Goal: Book appointment/travel/reservation

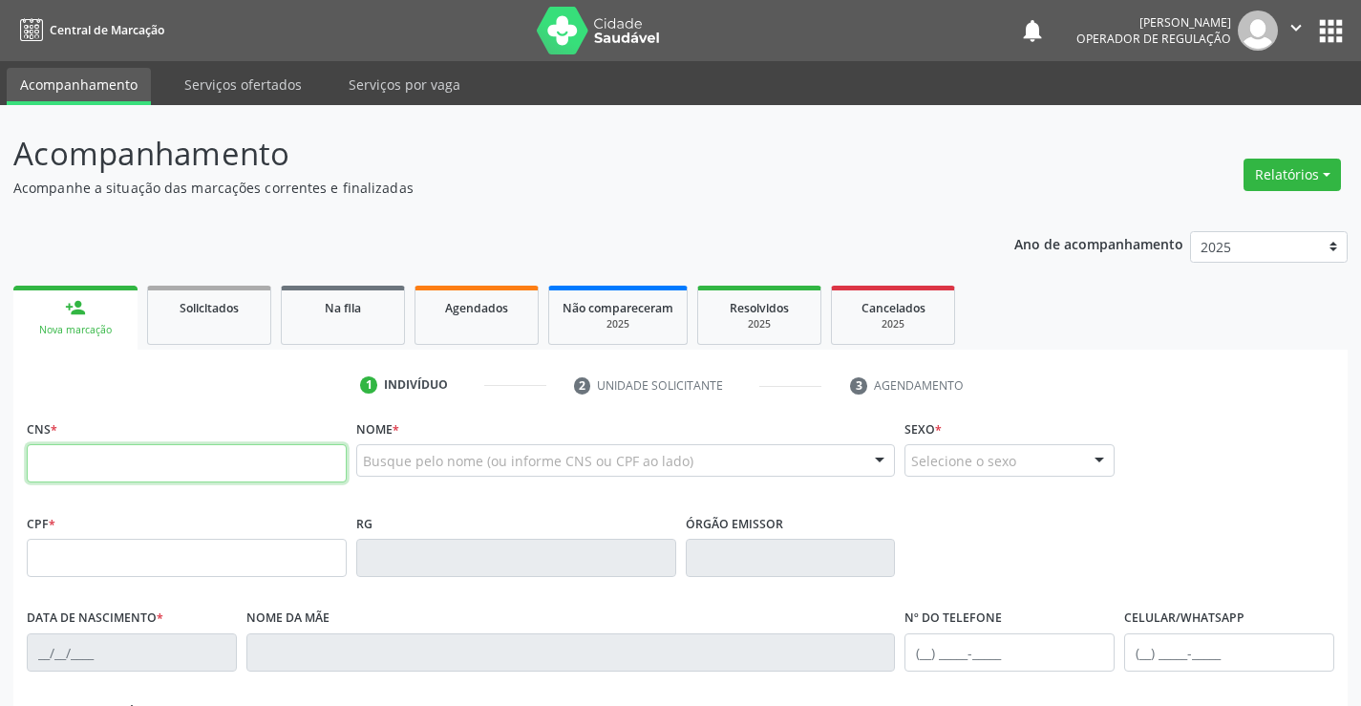
click at [150, 464] on input "text" at bounding box center [187, 463] width 320 height 38
click at [160, 453] on input "text" at bounding box center [187, 463] width 320 height 38
type input "708 1098 1189 6010"
type input "1313364010"
type input "SSPBA"
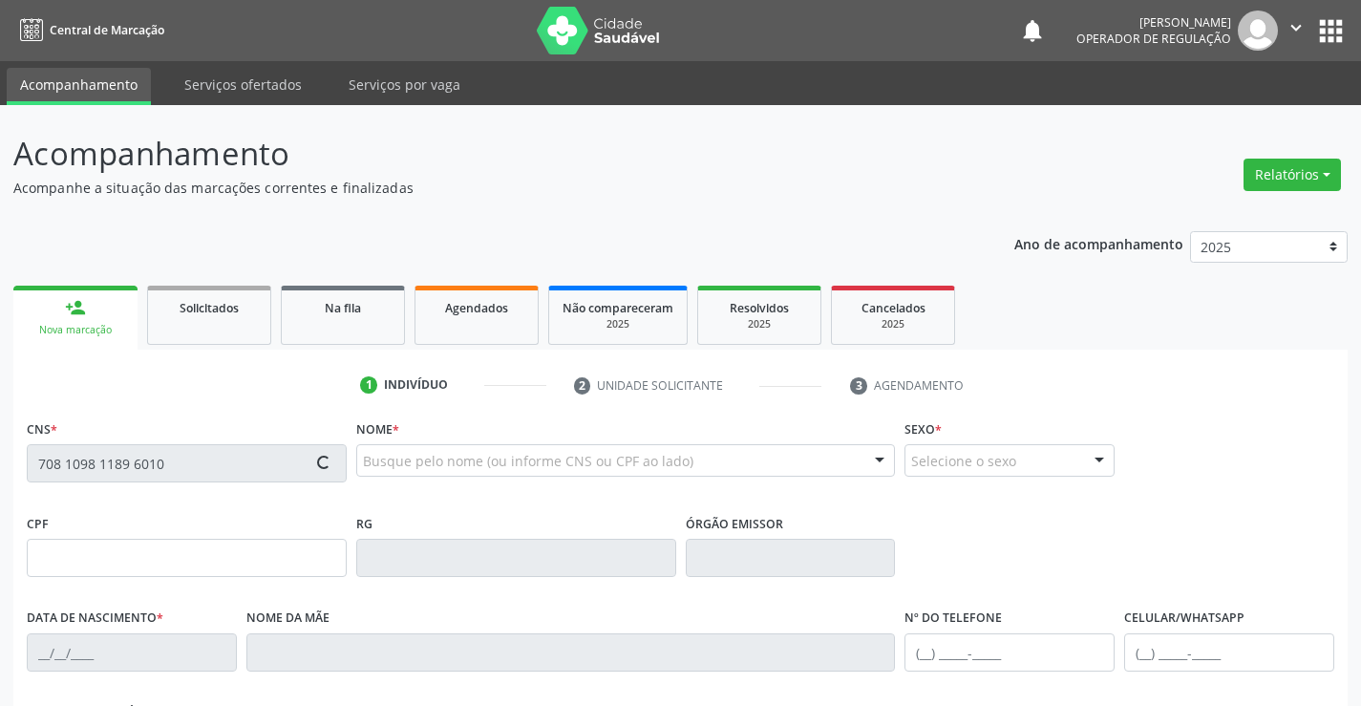
type input "23[DATE]"
type input "[PHONE_NUMBER]"
type input "016.766.425-52"
type input "S/N"
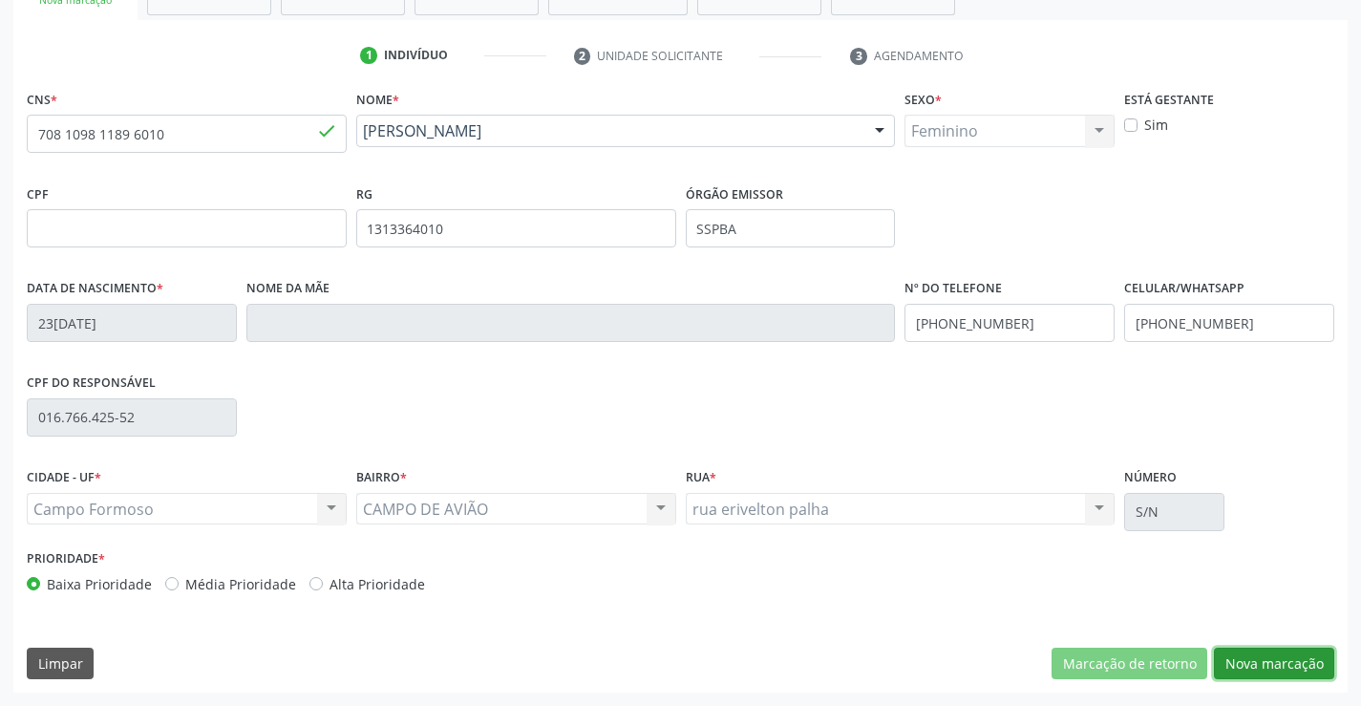
click at [1277, 651] on button "Nova marcação" at bounding box center [1274, 664] width 120 height 32
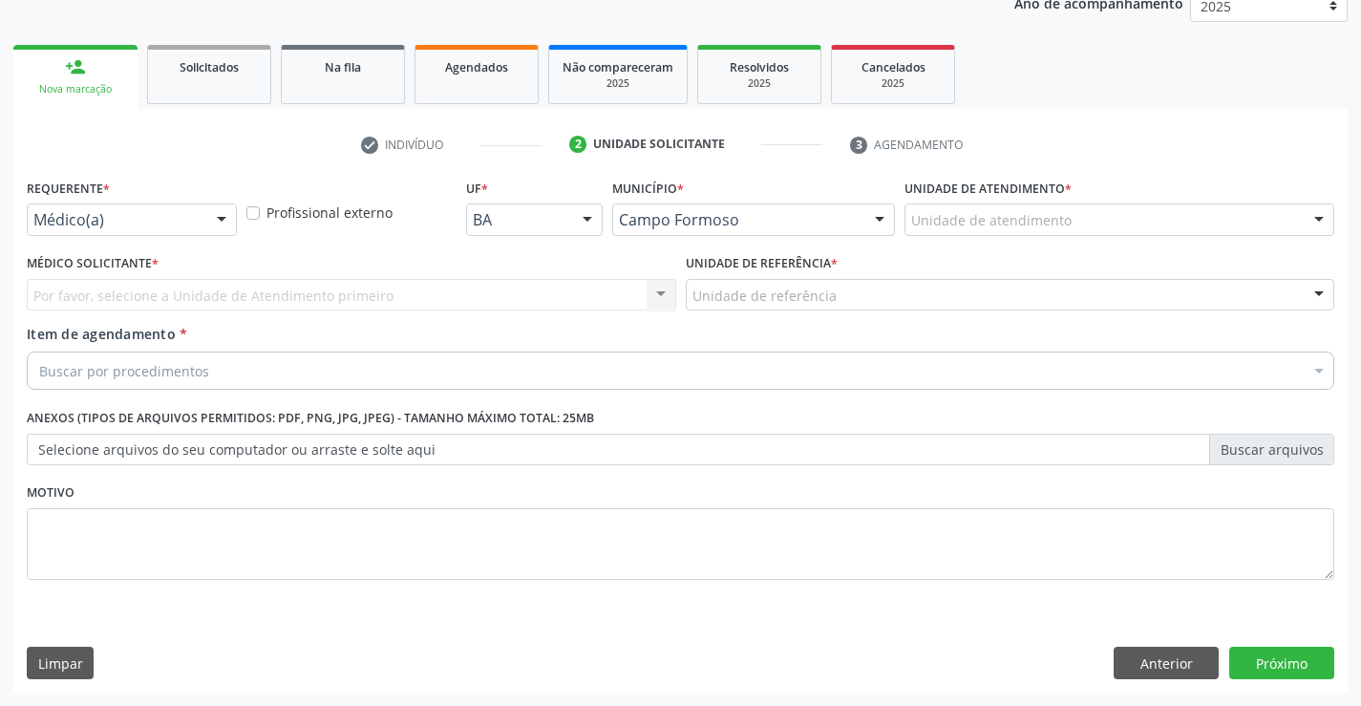
scroll to position [241, 0]
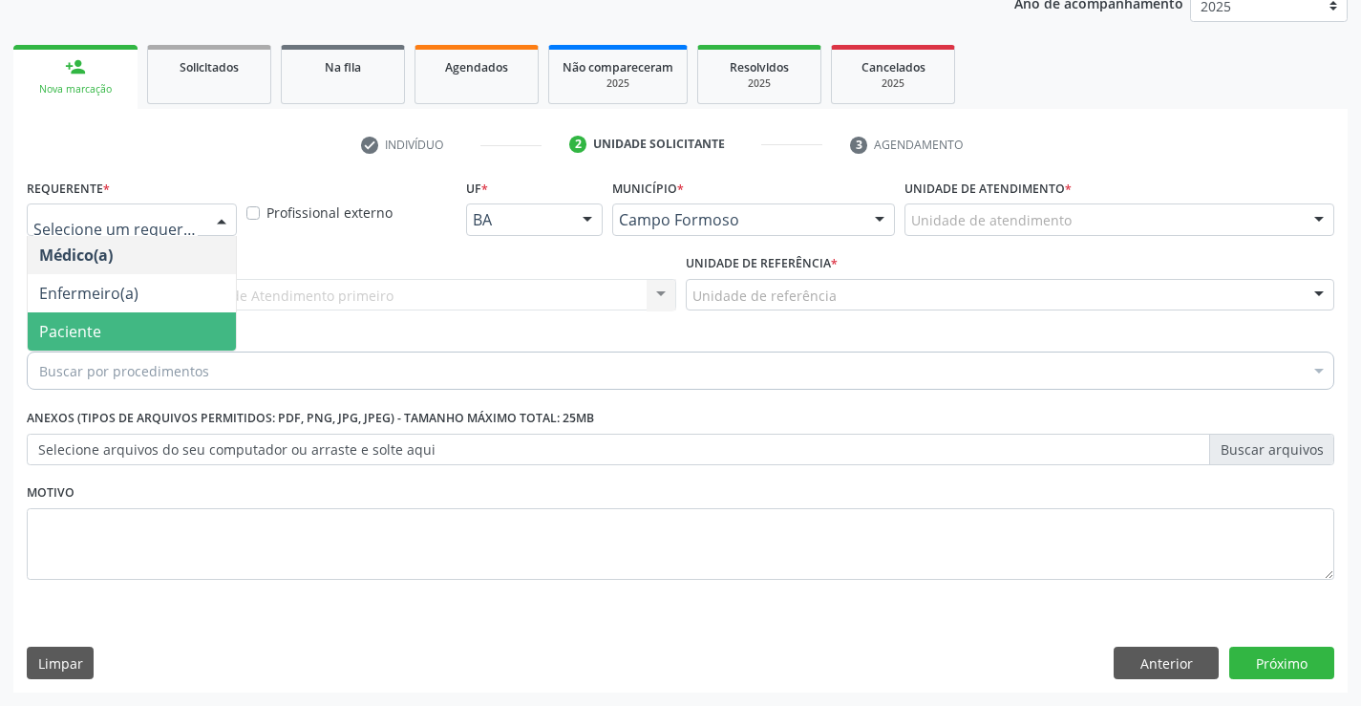
click at [107, 332] on span "Paciente" at bounding box center [132, 331] width 208 height 38
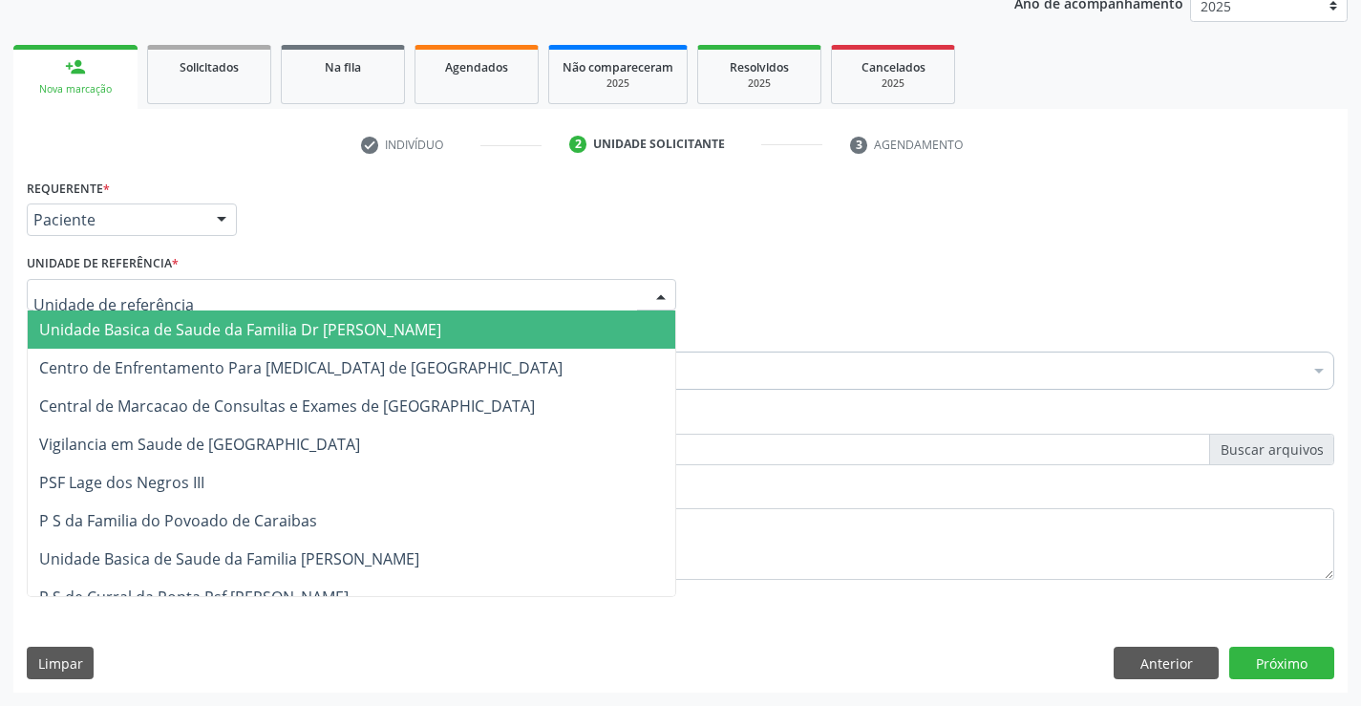
click at [185, 339] on span "Unidade Basica de Saude da Familia Dr [PERSON_NAME]" at bounding box center [240, 329] width 402 height 21
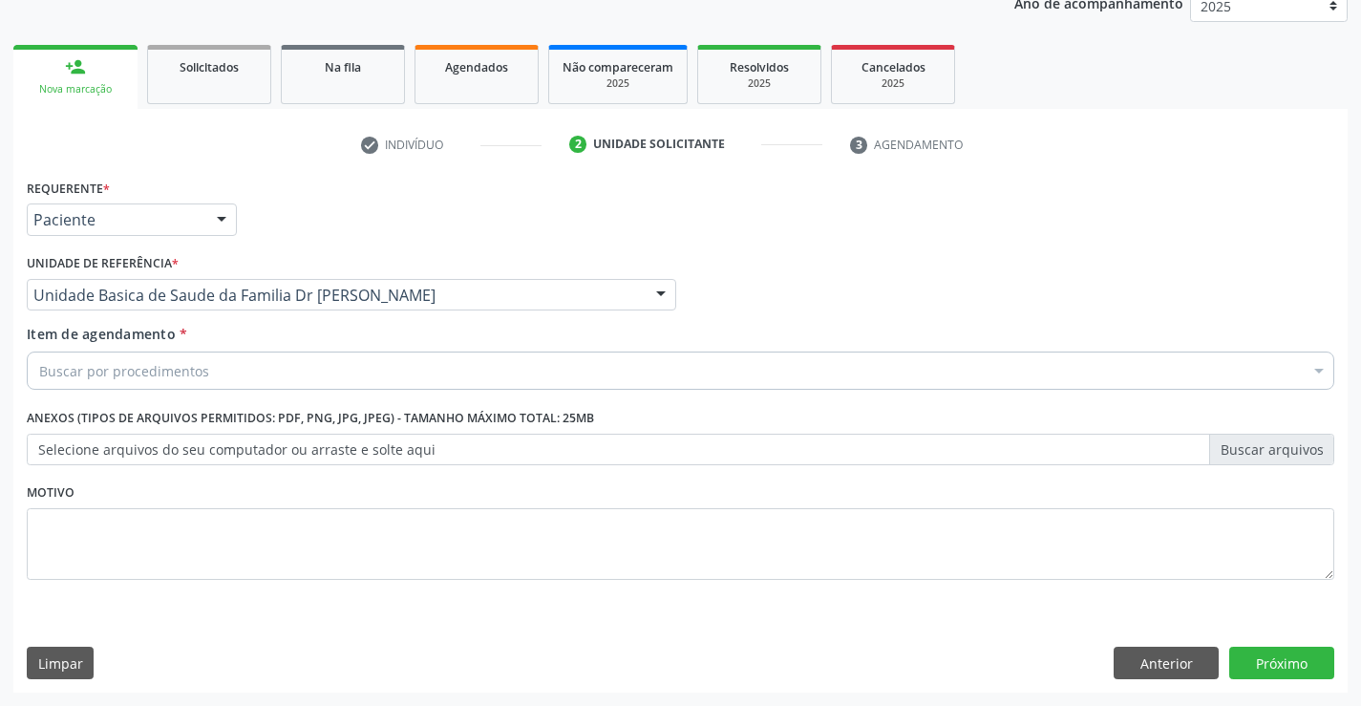
click at [225, 370] on div "Buscar por procedimentos" at bounding box center [681, 371] width 1308 height 38
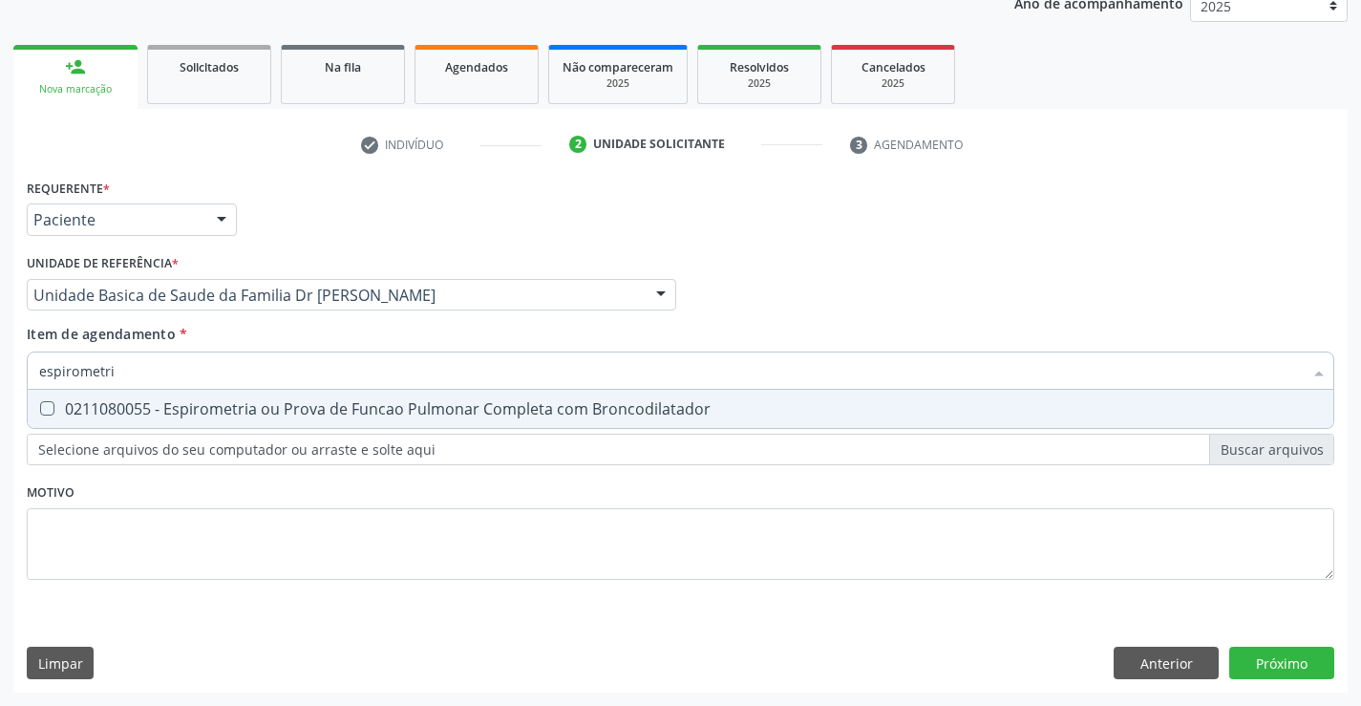
type input "espirometria"
click at [248, 405] on div "0211080055 - Espirometria ou Prova de Funcao Pulmonar Completa com Broncodilata…" at bounding box center [680, 408] width 1283 height 15
checkbox Broncodilatador "true"
click at [1268, 658] on div "Requerente * Paciente Médico(a) Enfermeiro(a) Paciente Nenhum resultado encontr…" at bounding box center [680, 433] width 1335 height 519
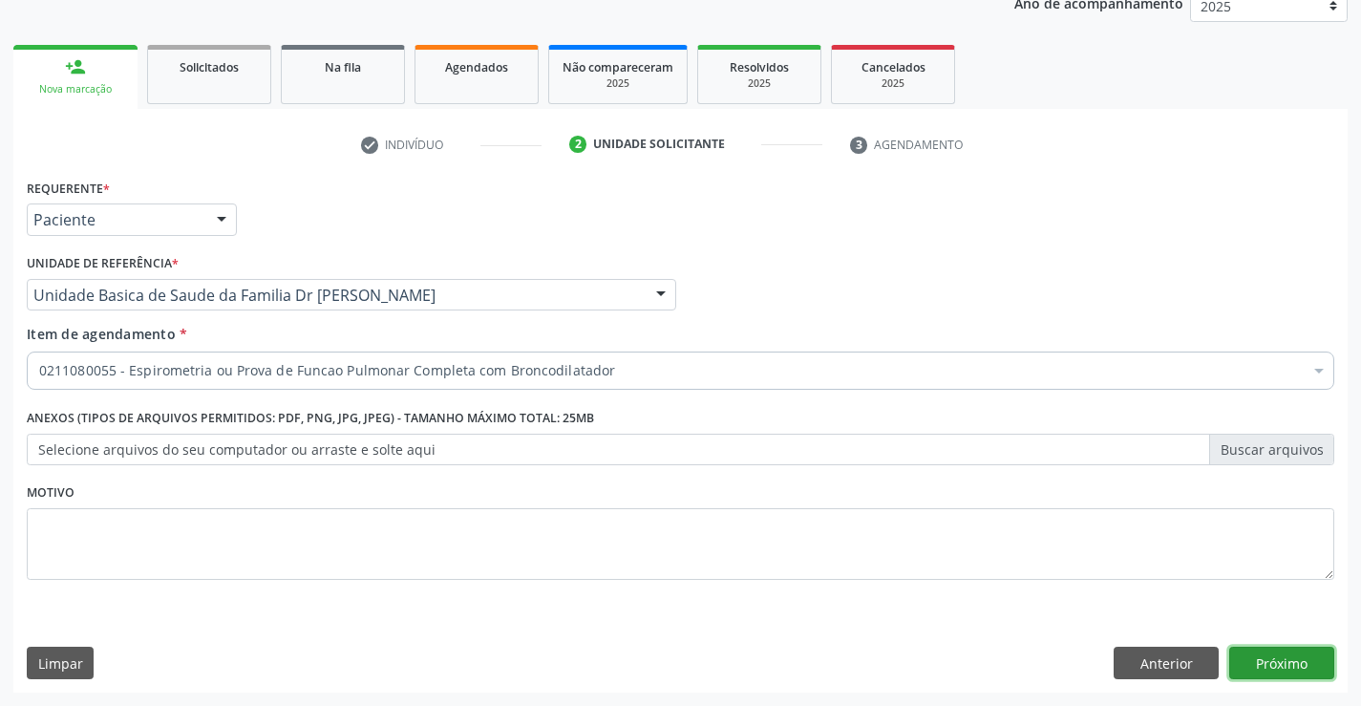
click at [1268, 659] on button "Próximo" at bounding box center [1282, 663] width 105 height 32
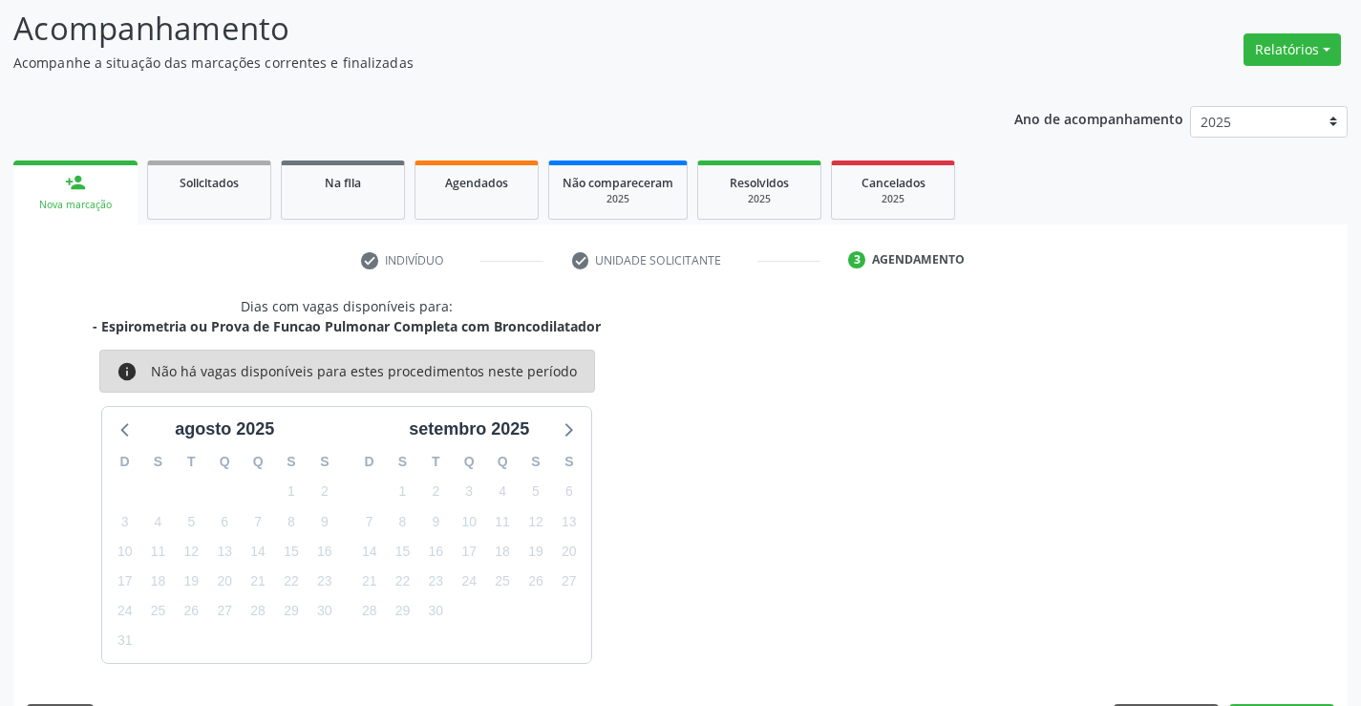
scroll to position [182, 0]
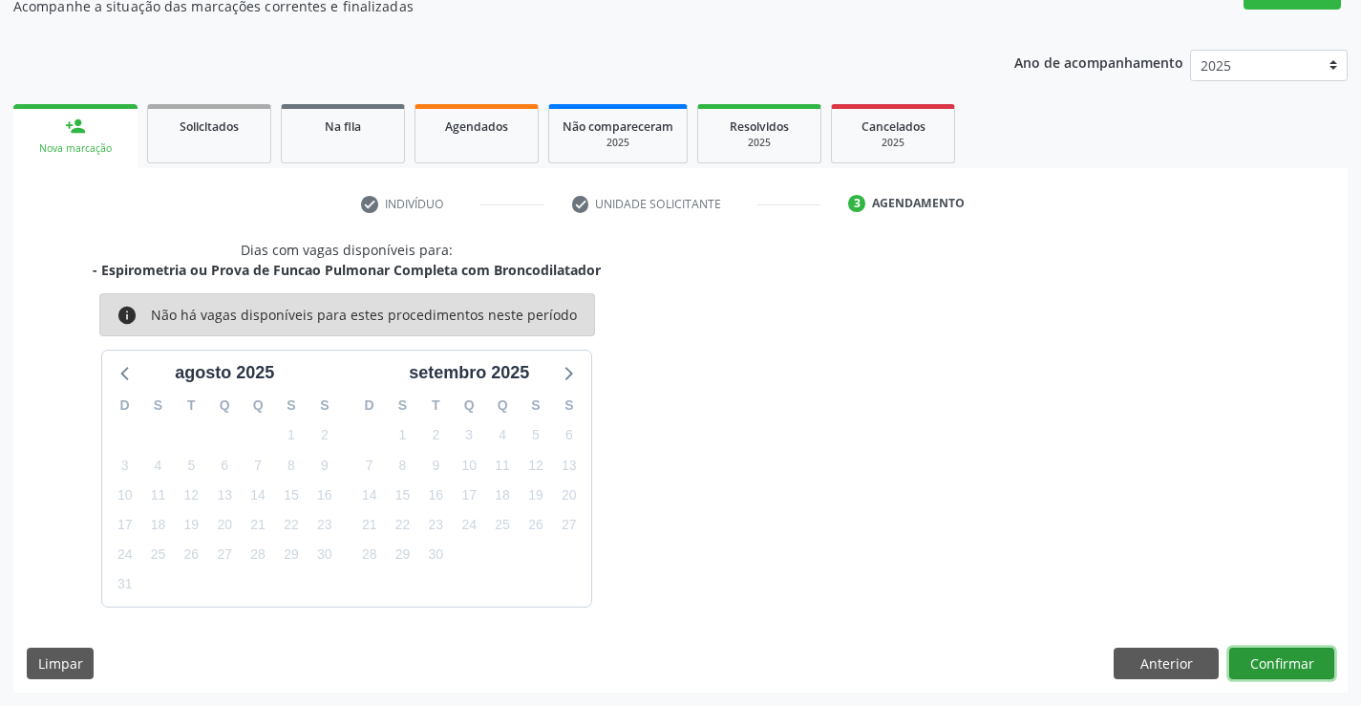
click at [1279, 656] on button "Confirmar" at bounding box center [1282, 664] width 105 height 32
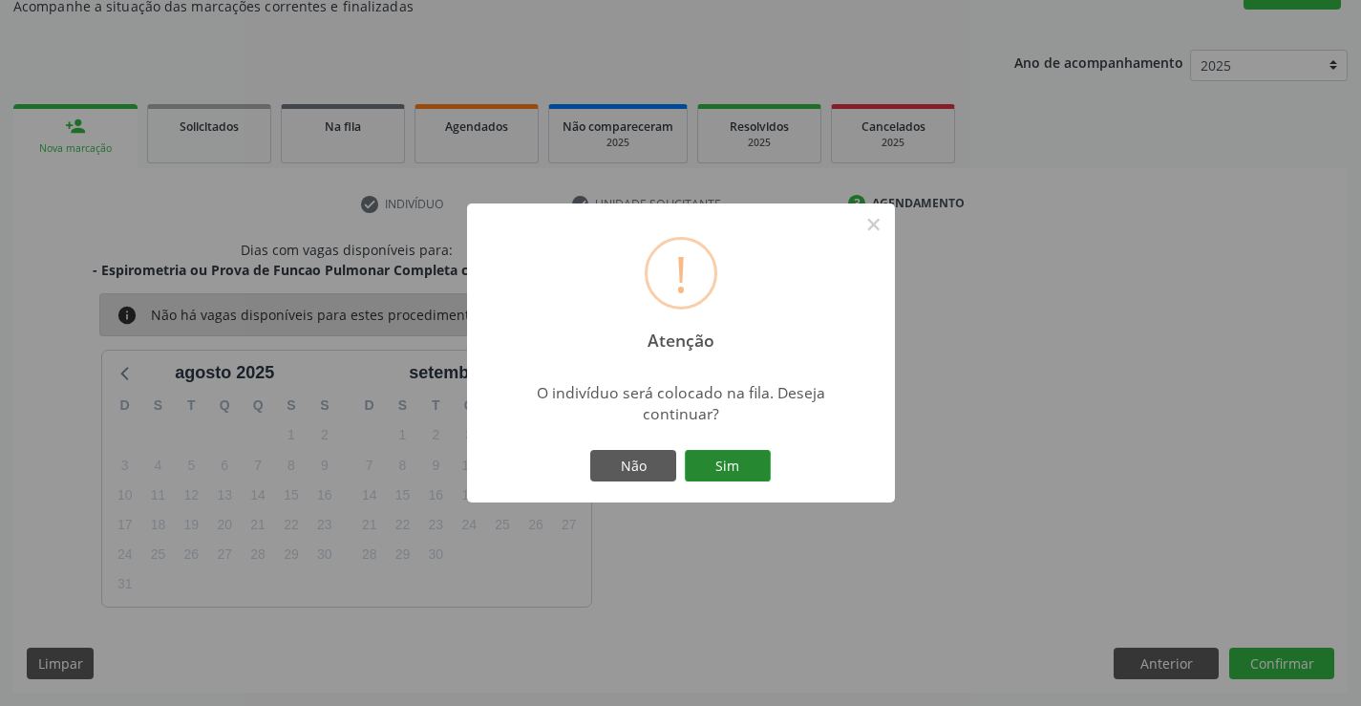
click at [725, 461] on button "Sim" at bounding box center [728, 466] width 86 height 32
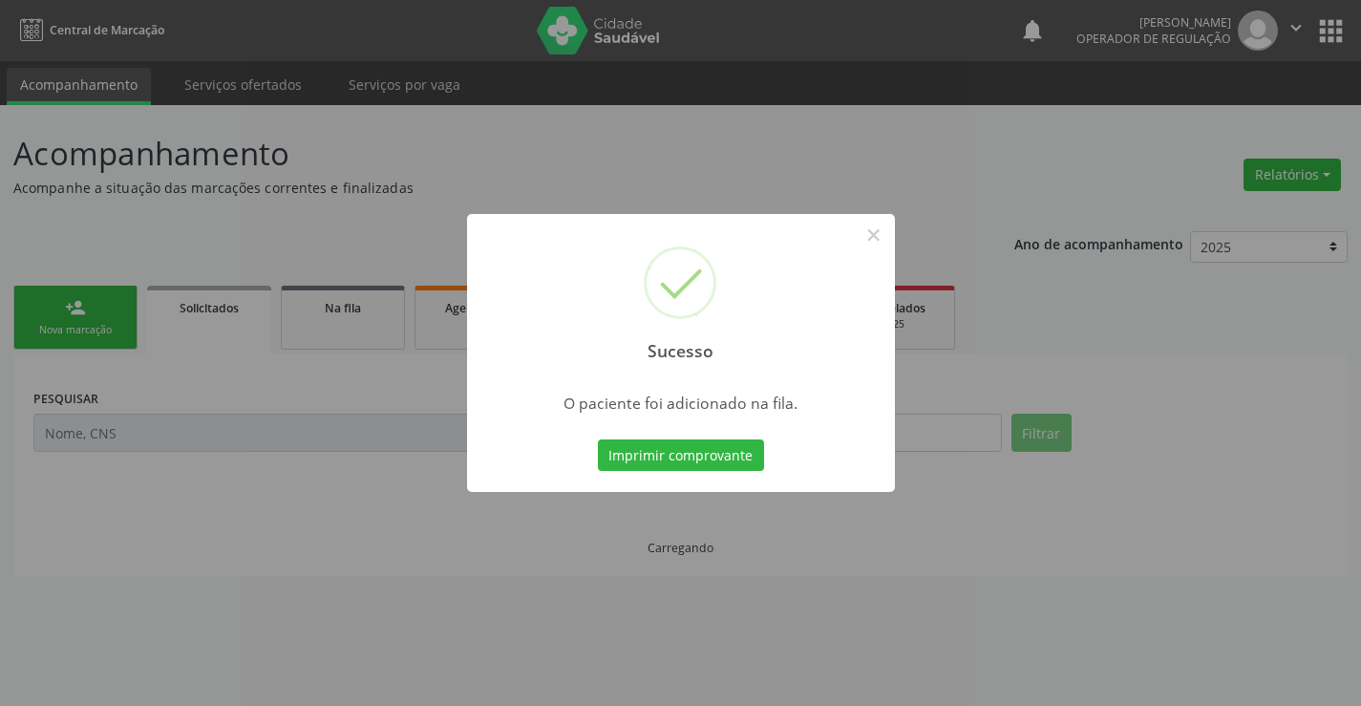
scroll to position [0, 0]
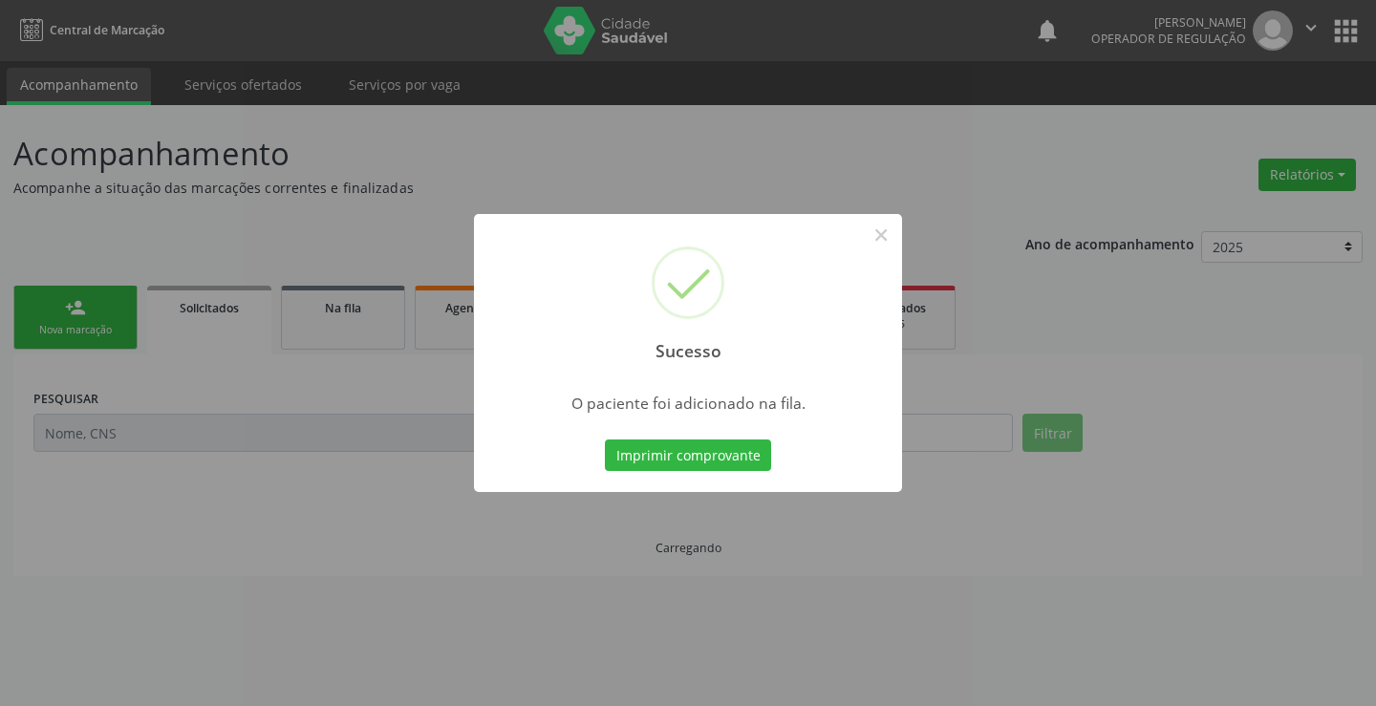
click at [725, 461] on button "Imprimir comprovante" at bounding box center [688, 455] width 166 height 32
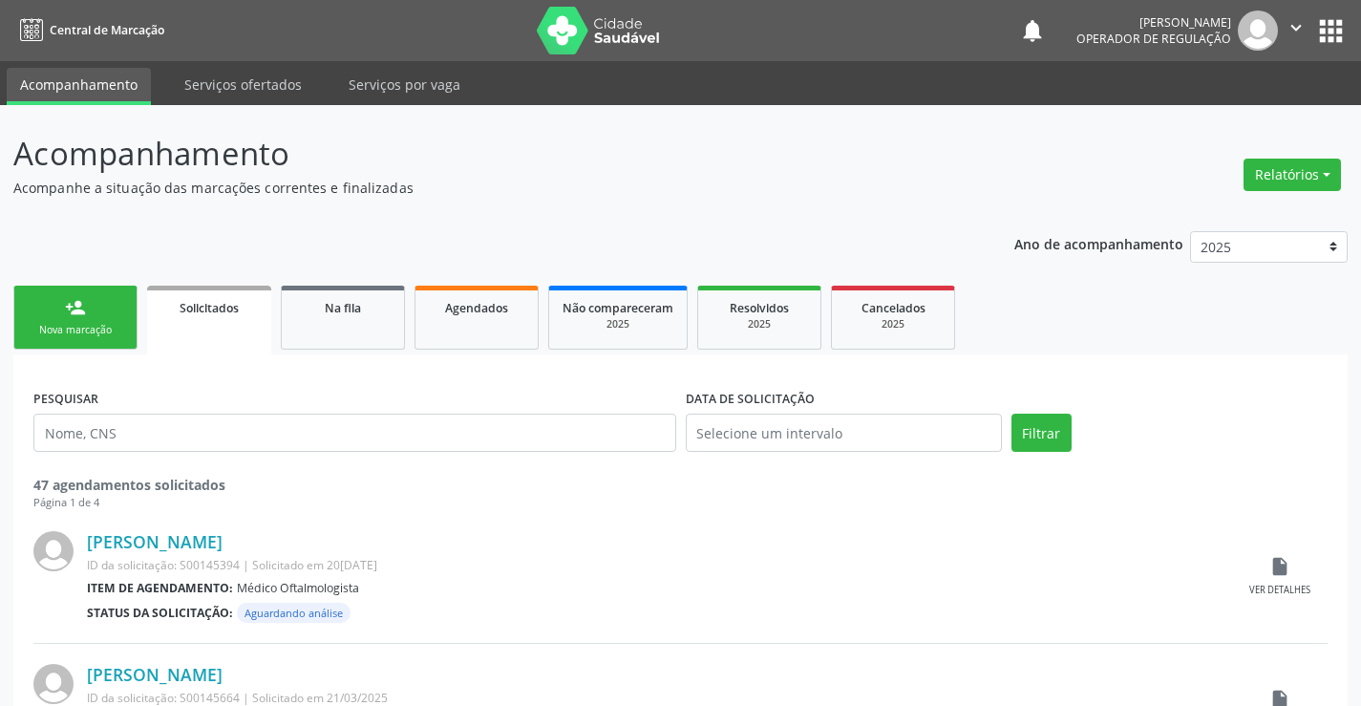
click at [80, 314] on div "person_add" at bounding box center [75, 307] width 21 height 21
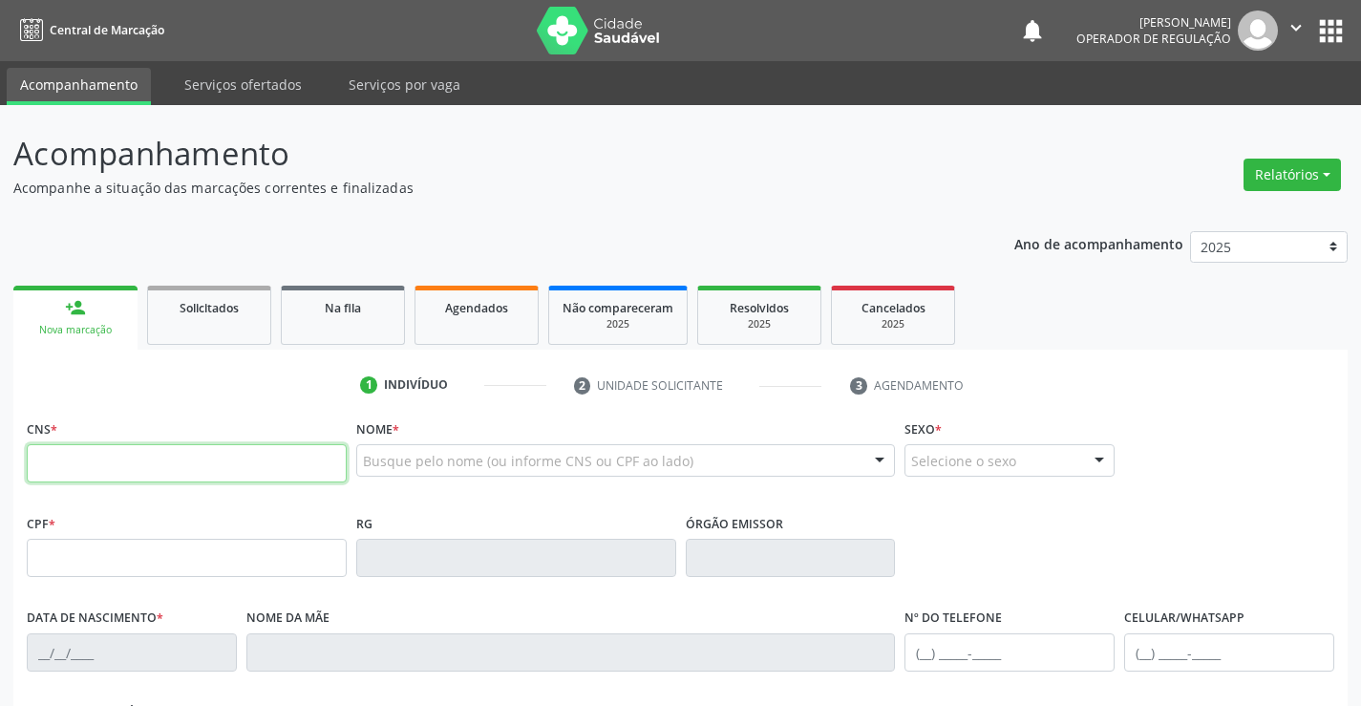
click at [129, 471] on input "text" at bounding box center [187, 463] width 320 height 38
click at [118, 469] on input "text" at bounding box center [187, 463] width 320 height 38
type input "700 0087 5073 5602"
type input "13[DATE]"
type input "[PHONE_NUMBER]"
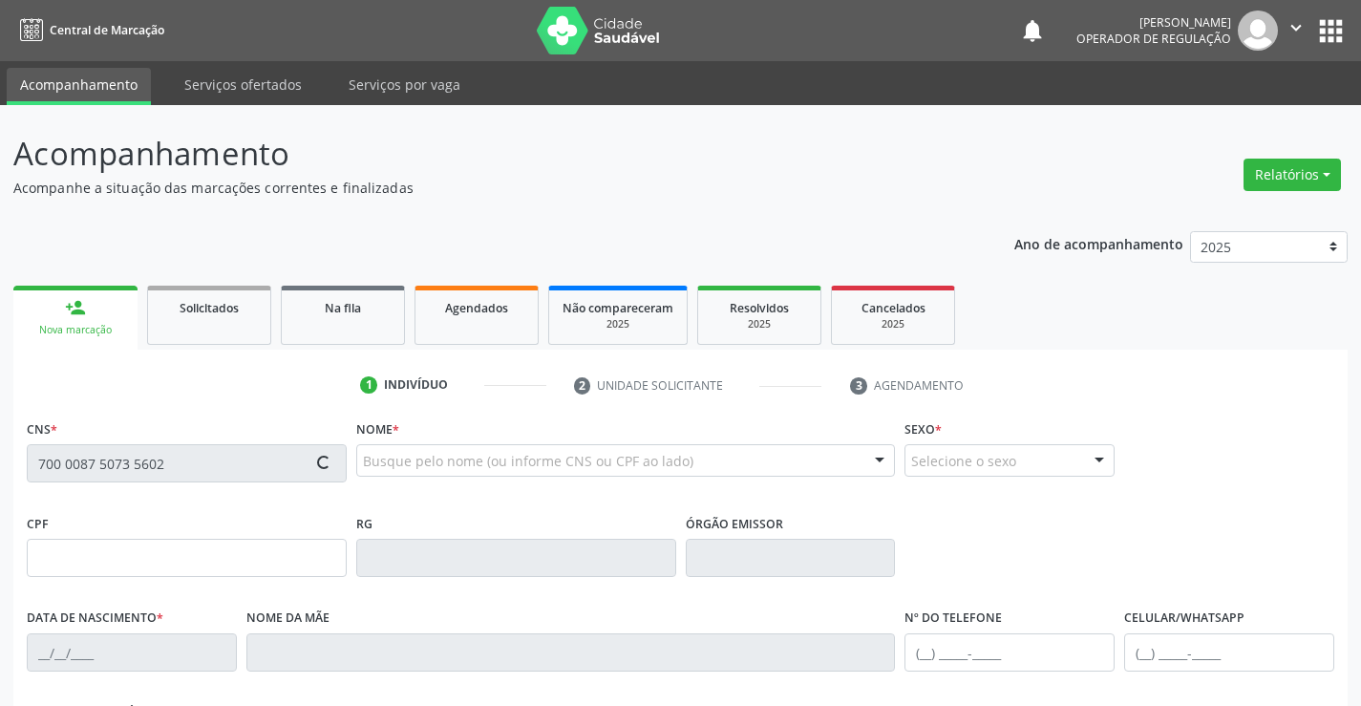
type input "[PHONE_NUMBER]"
type input "S/N"
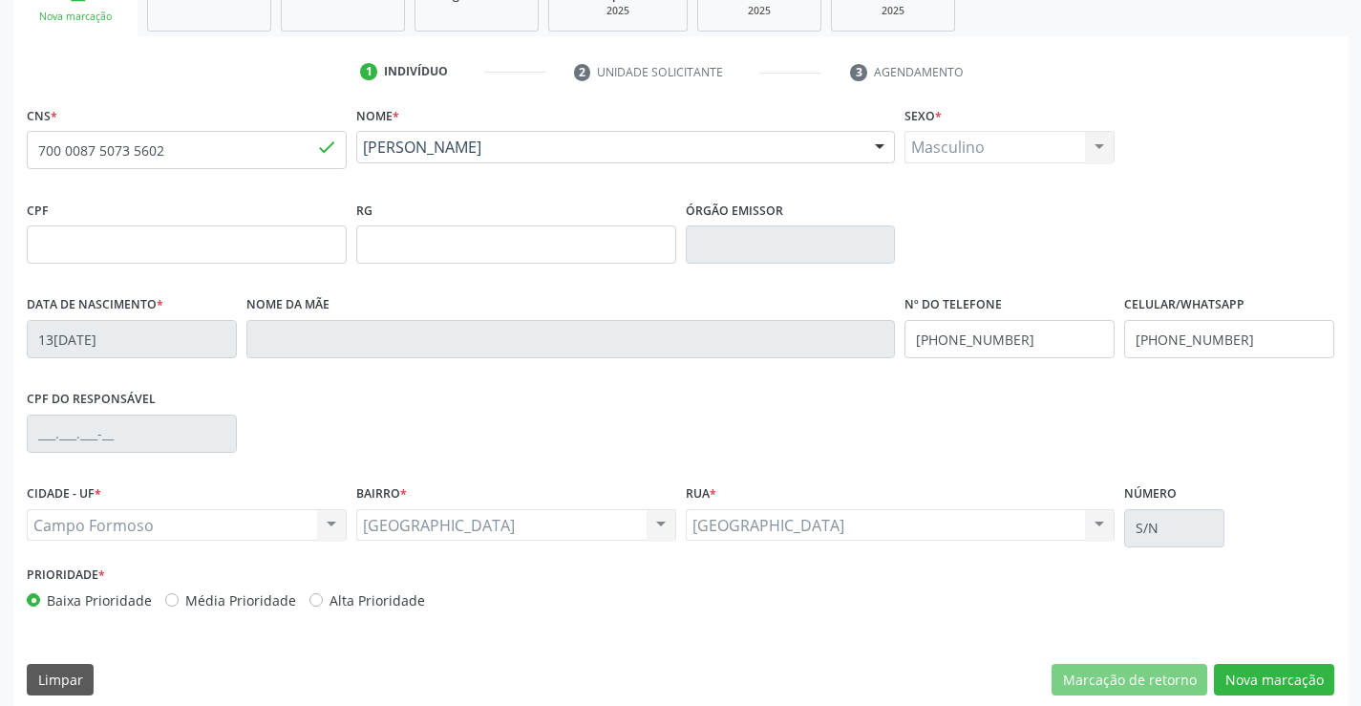
scroll to position [330, 0]
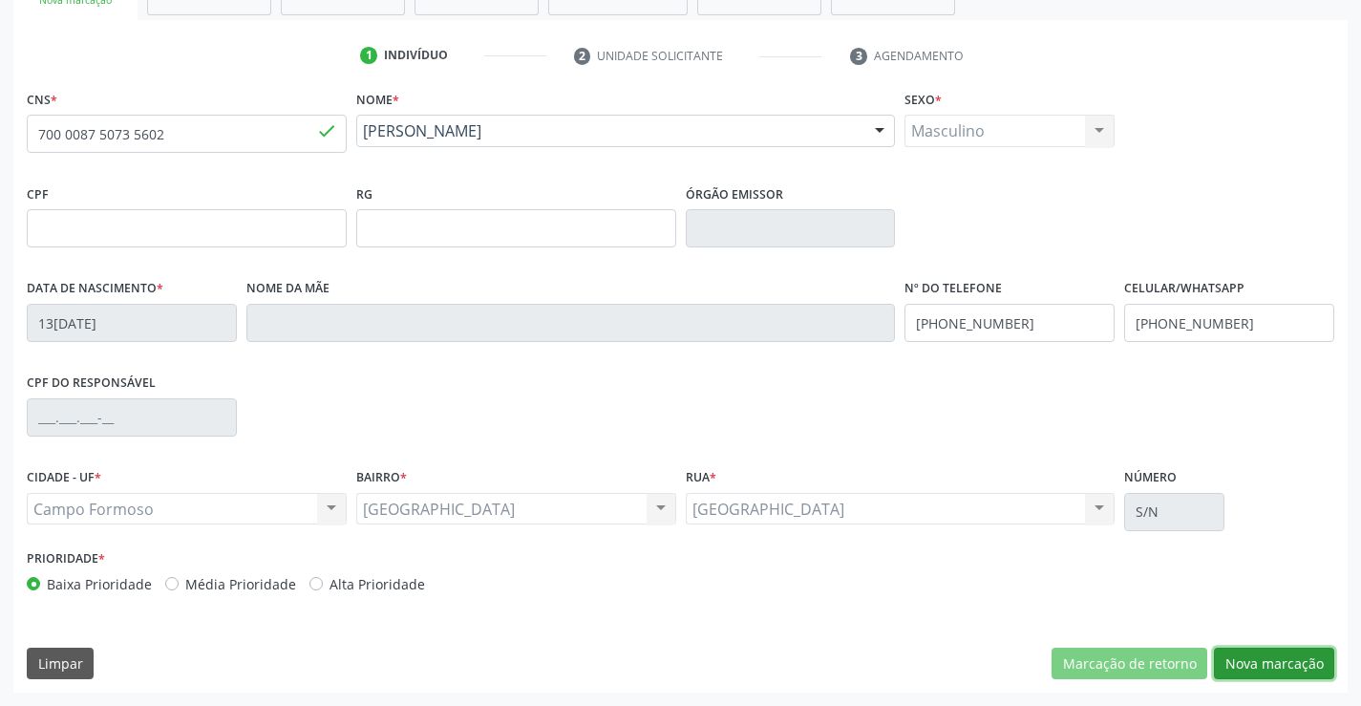
click at [1257, 658] on button "Nova marcação" at bounding box center [1274, 664] width 120 height 32
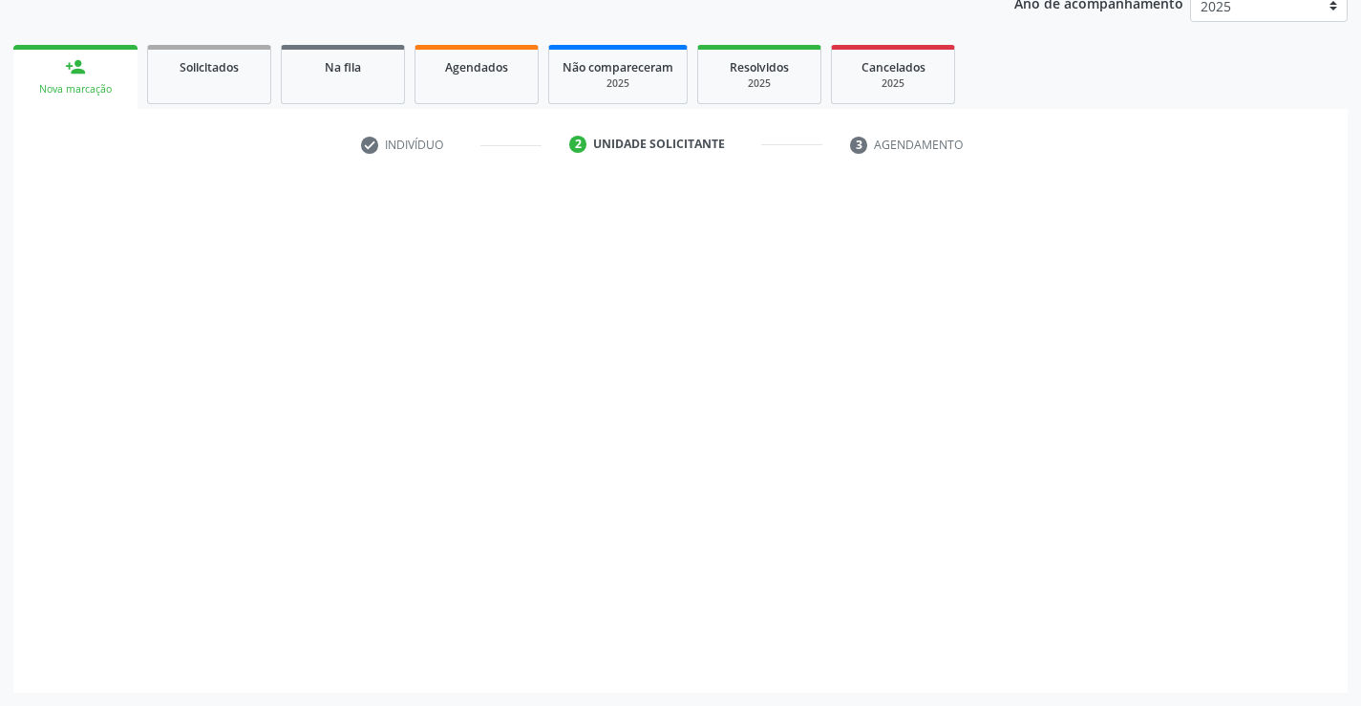
scroll to position [241, 0]
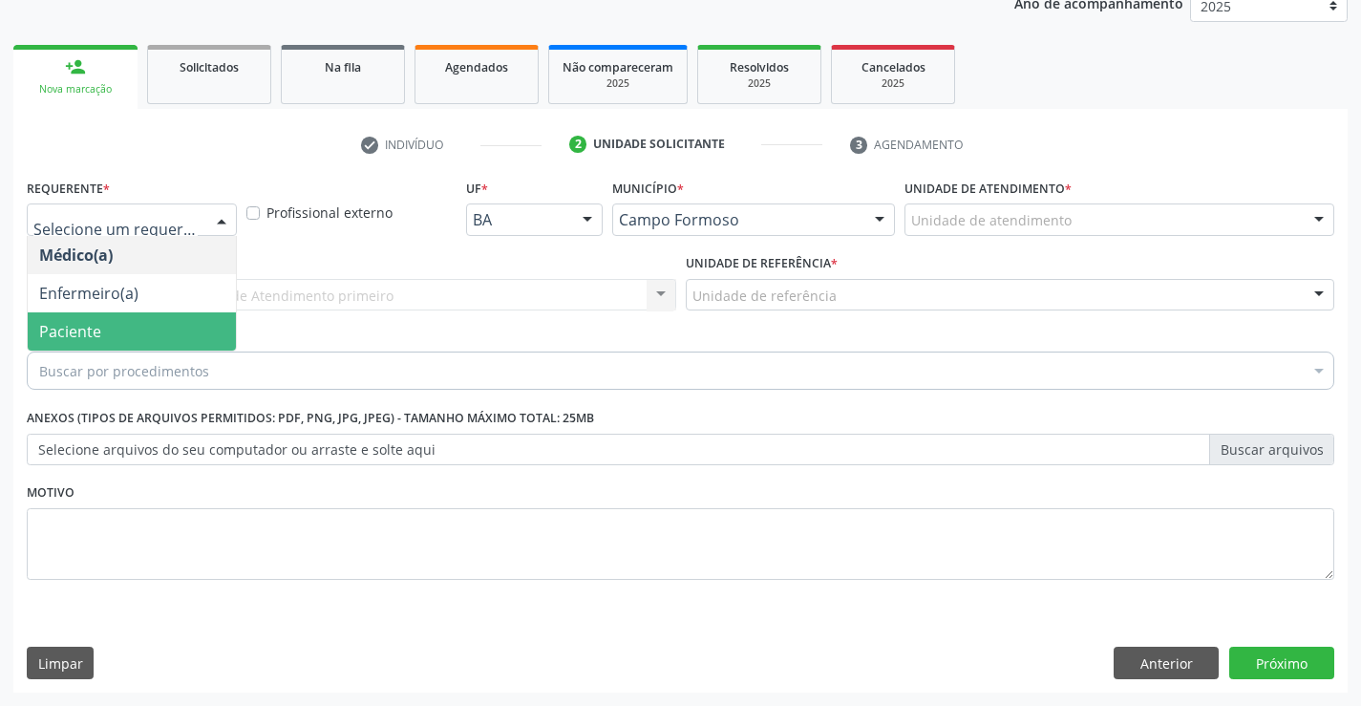
click at [82, 328] on span "Paciente" at bounding box center [70, 331] width 62 height 21
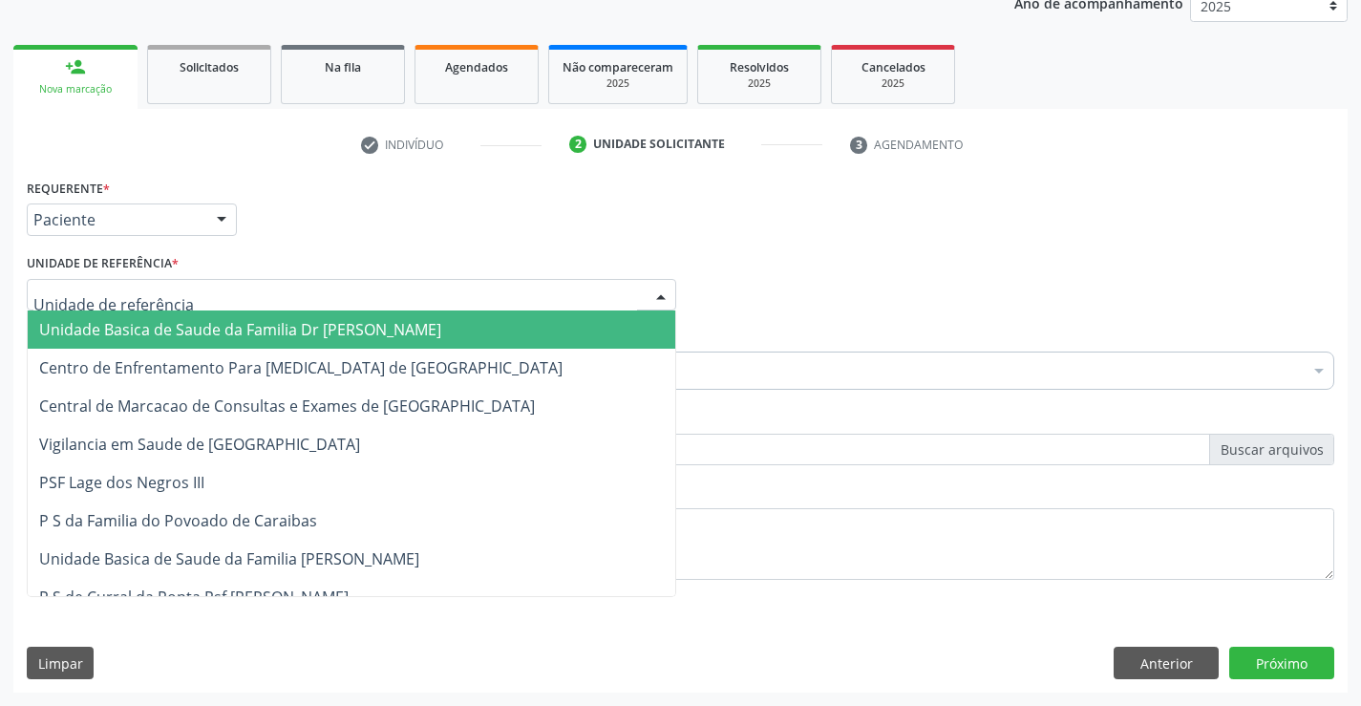
click at [178, 322] on span "Unidade Basica de Saude da Familia Dr [PERSON_NAME]" at bounding box center [240, 329] width 402 height 21
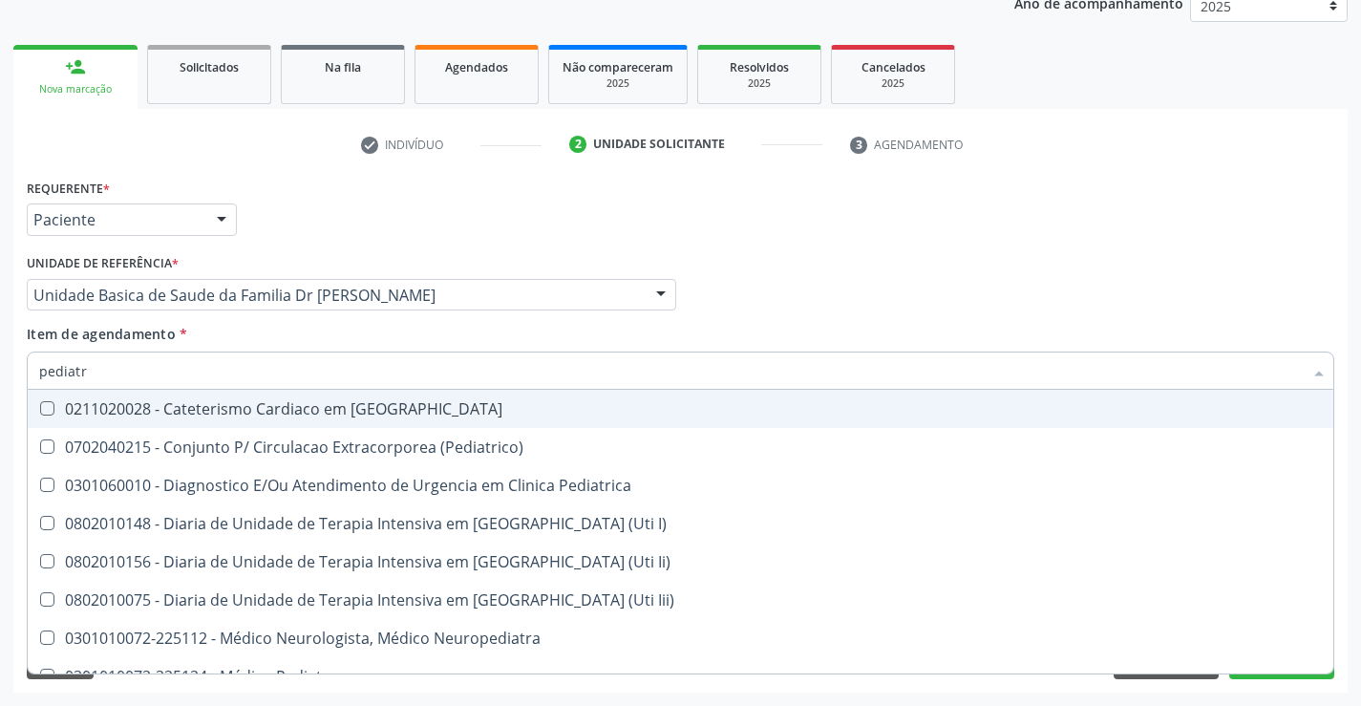
type input "pediatra"
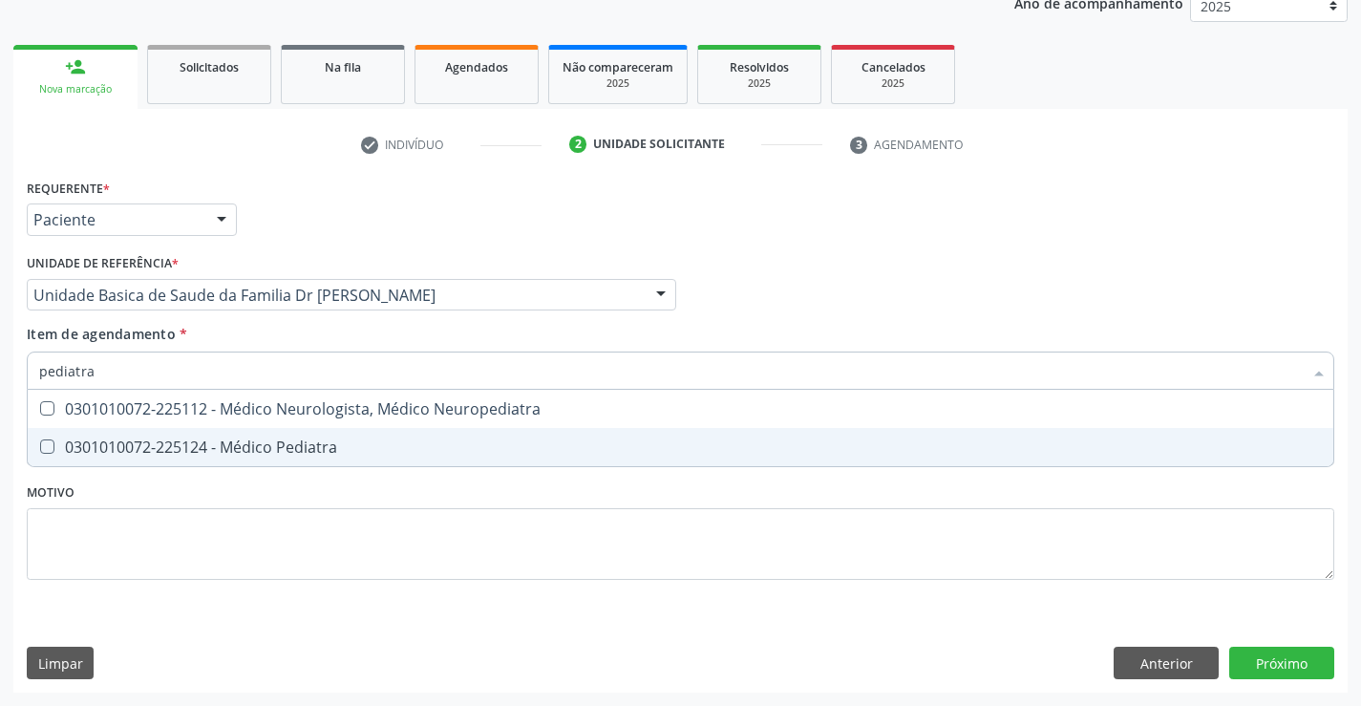
click at [243, 440] on div "0301010072-225124 - Médico Pediatra" at bounding box center [680, 446] width 1283 height 15
checkbox Pediatra "true"
click at [1283, 657] on div "Requerente * Paciente Médico(a) Enfermeiro(a) Paciente Nenhum resultado encontr…" at bounding box center [680, 433] width 1335 height 519
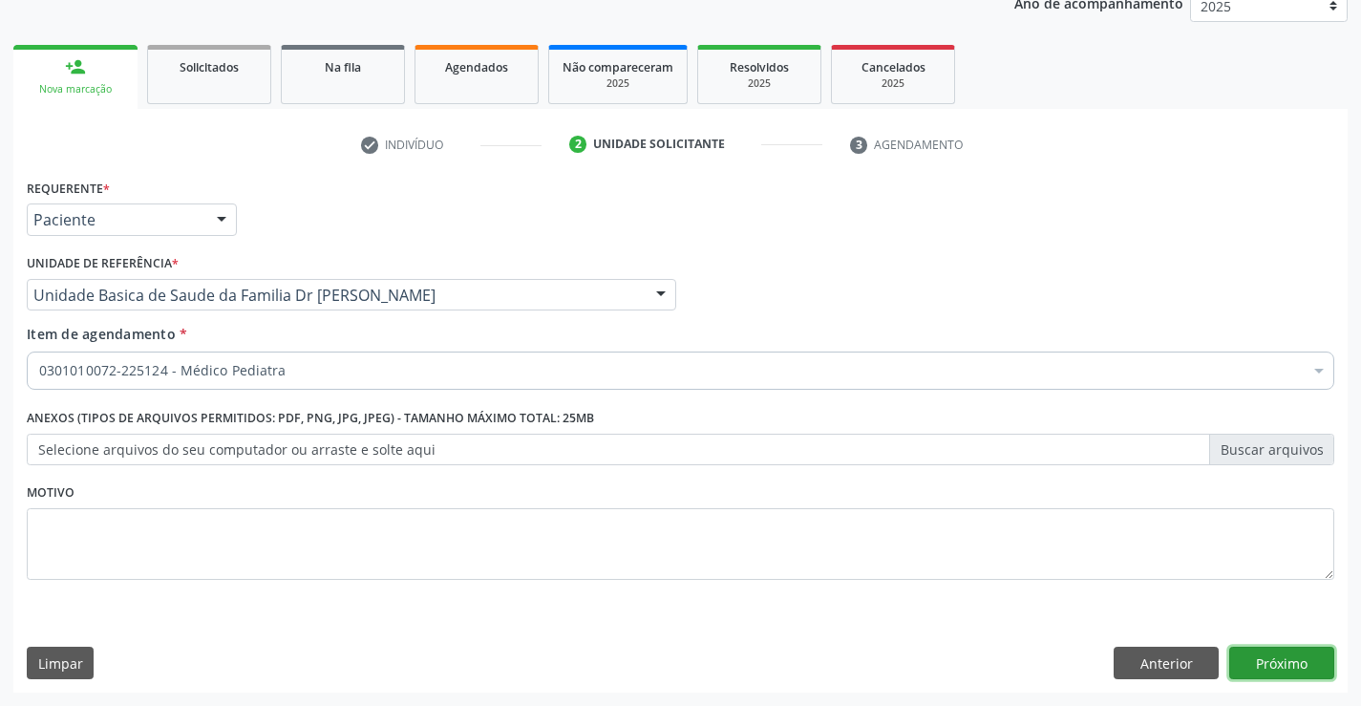
click at [1279, 663] on button "Próximo" at bounding box center [1282, 663] width 105 height 32
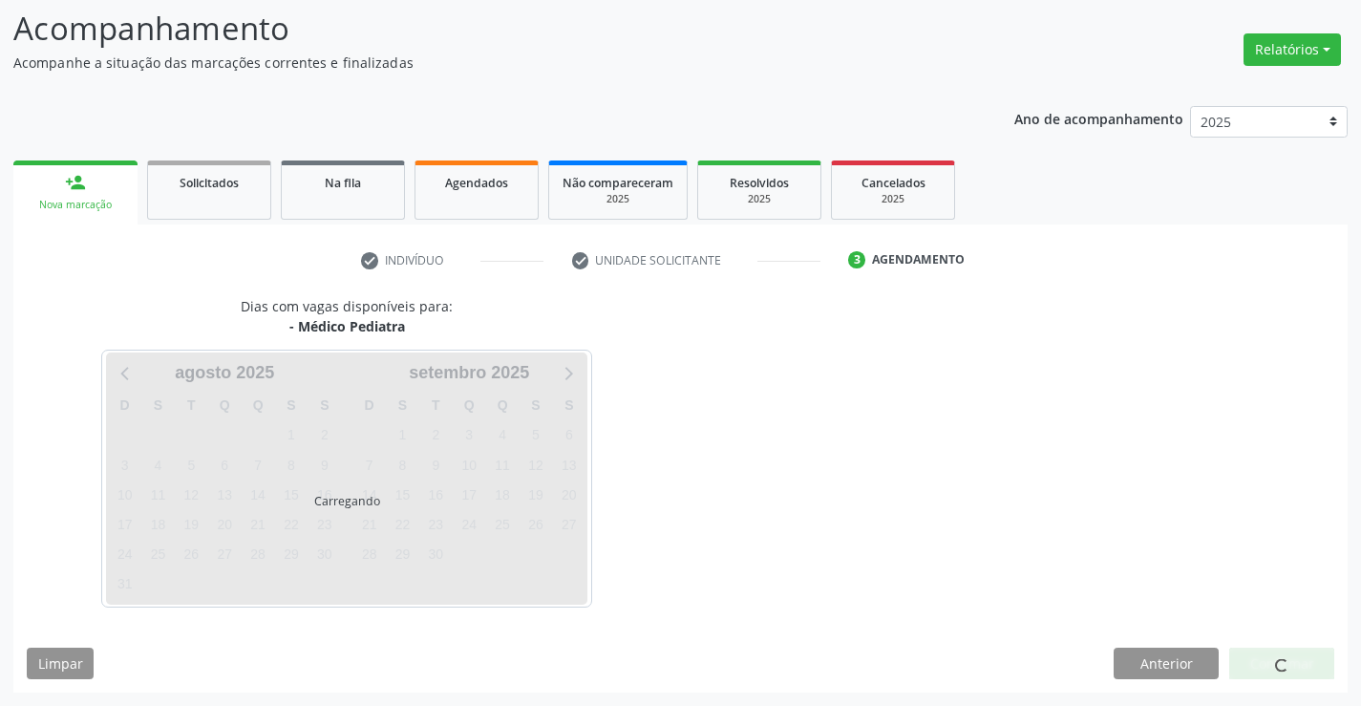
scroll to position [125, 0]
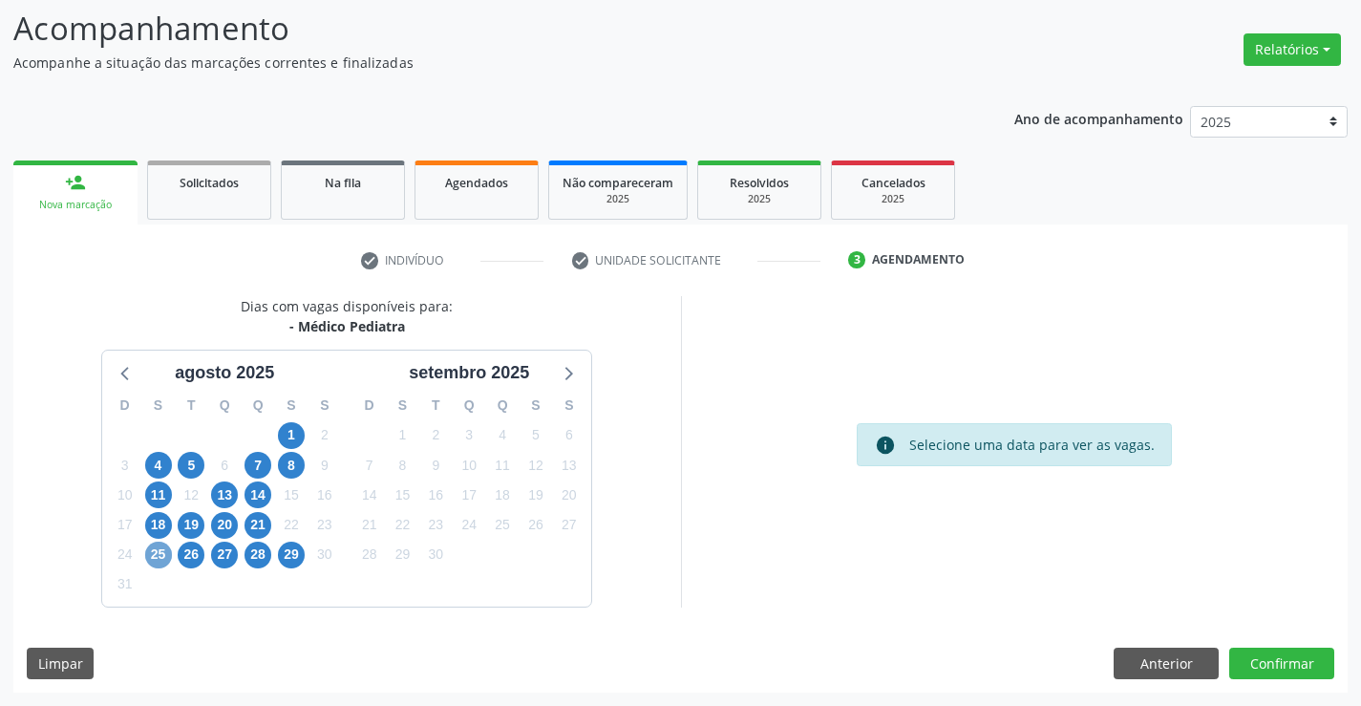
click at [155, 555] on span "25" at bounding box center [158, 555] width 27 height 27
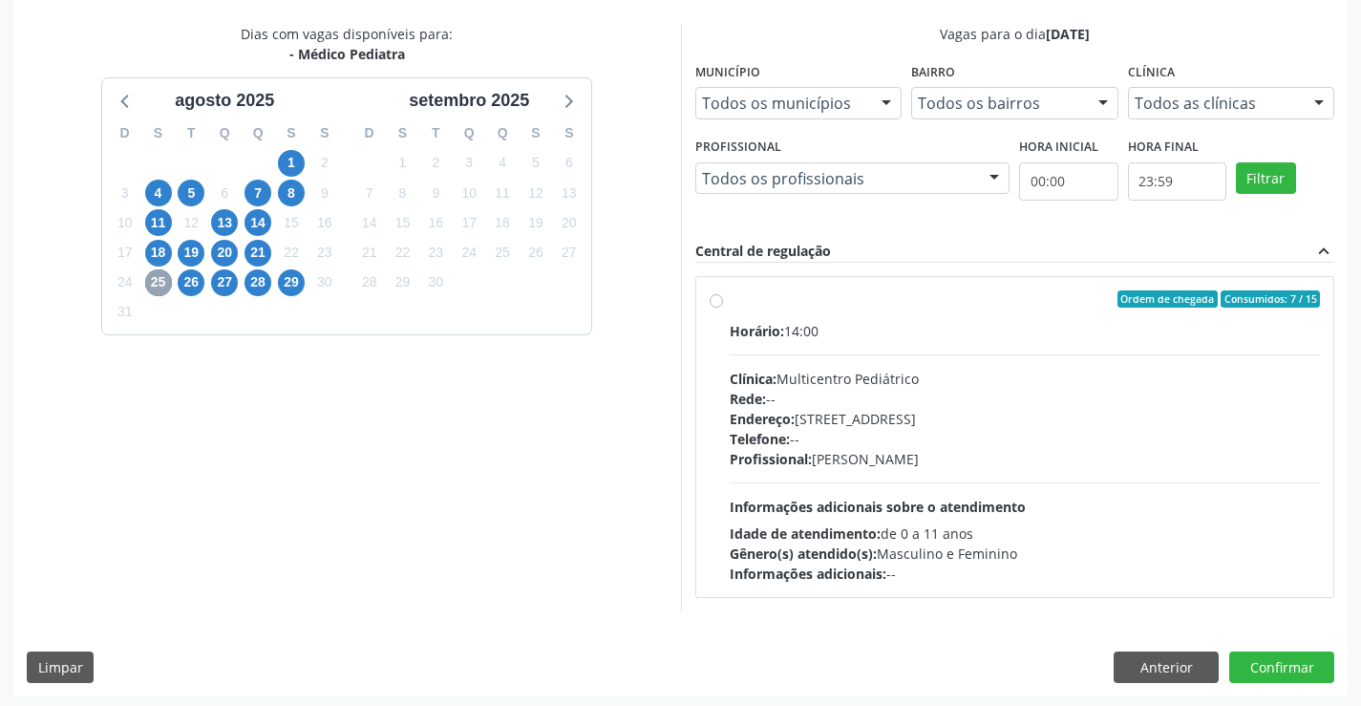
scroll to position [401, 0]
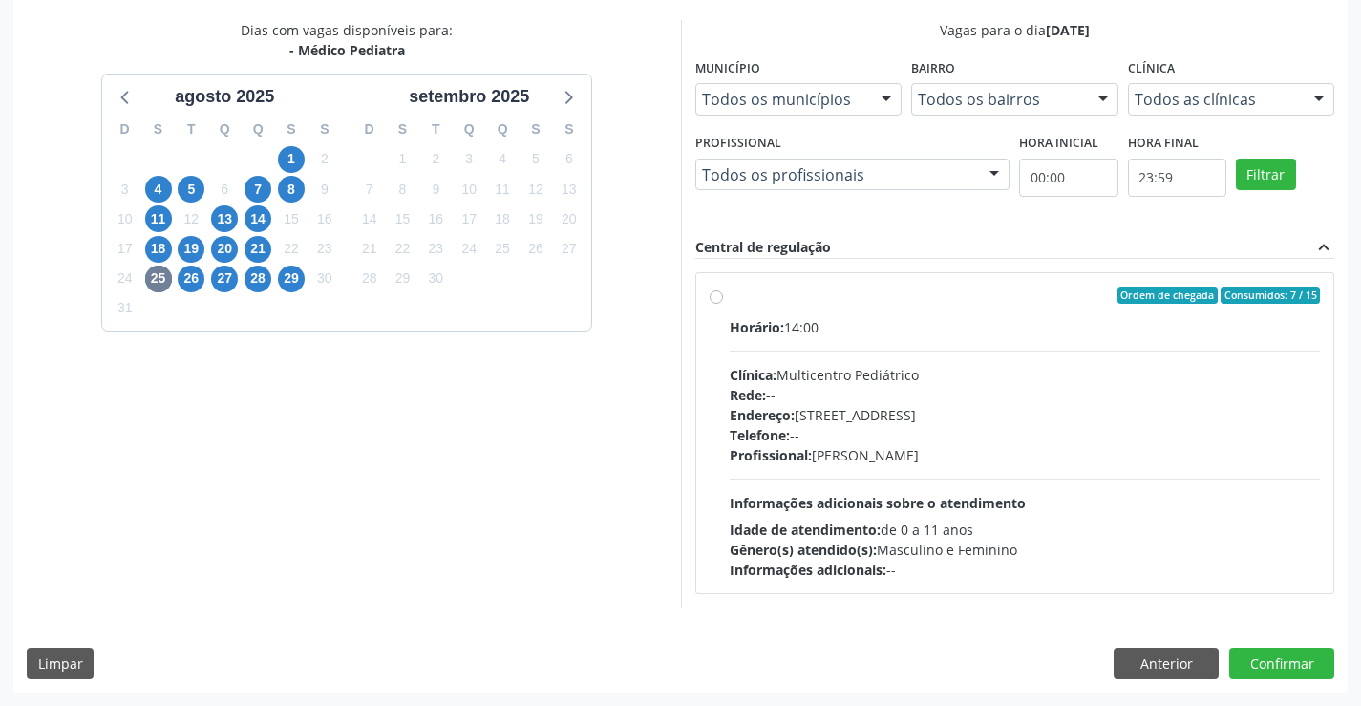
click at [883, 319] on div "Horário: 14:00" at bounding box center [1025, 327] width 591 height 20
click at [723, 304] on input "Ordem de chegada Consumidos: 7 / 15 Horário: 14:00 Clínica: Multicentro Pediátr…" at bounding box center [716, 295] width 13 height 17
radio input "true"
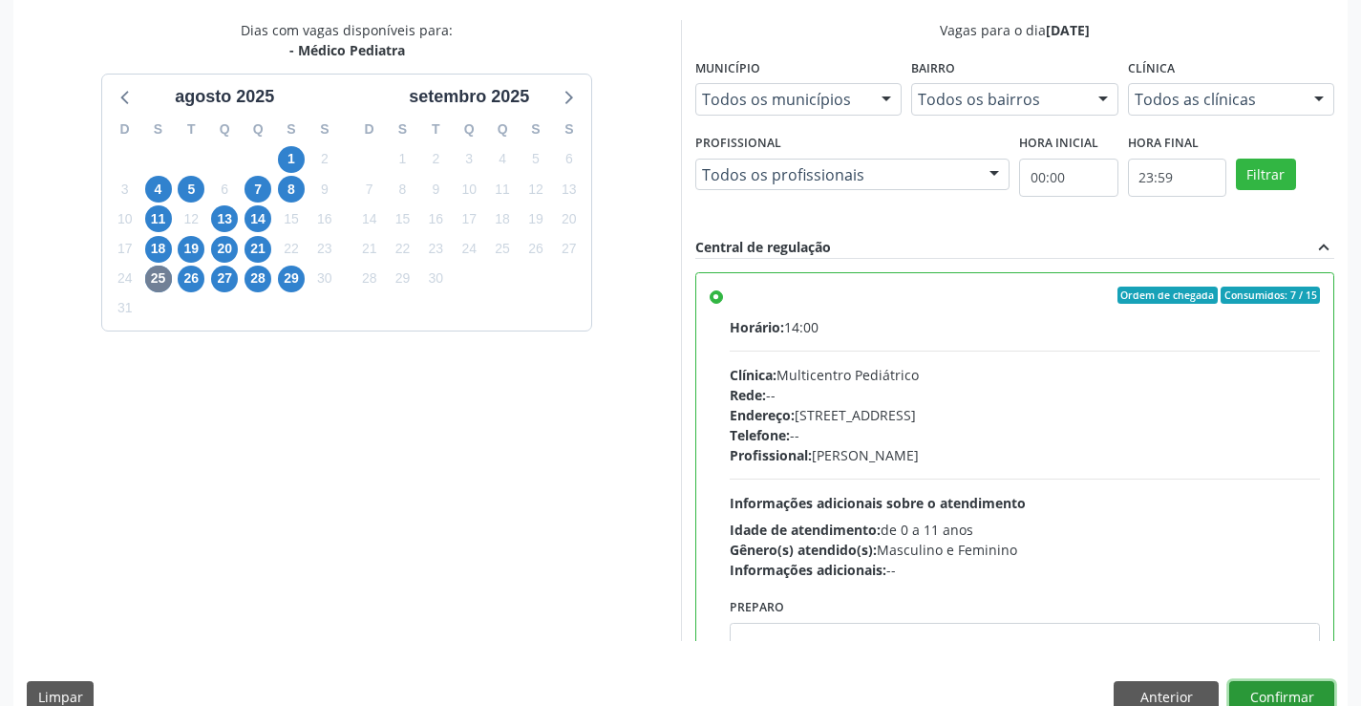
click at [1264, 692] on button "Confirmar" at bounding box center [1282, 697] width 105 height 32
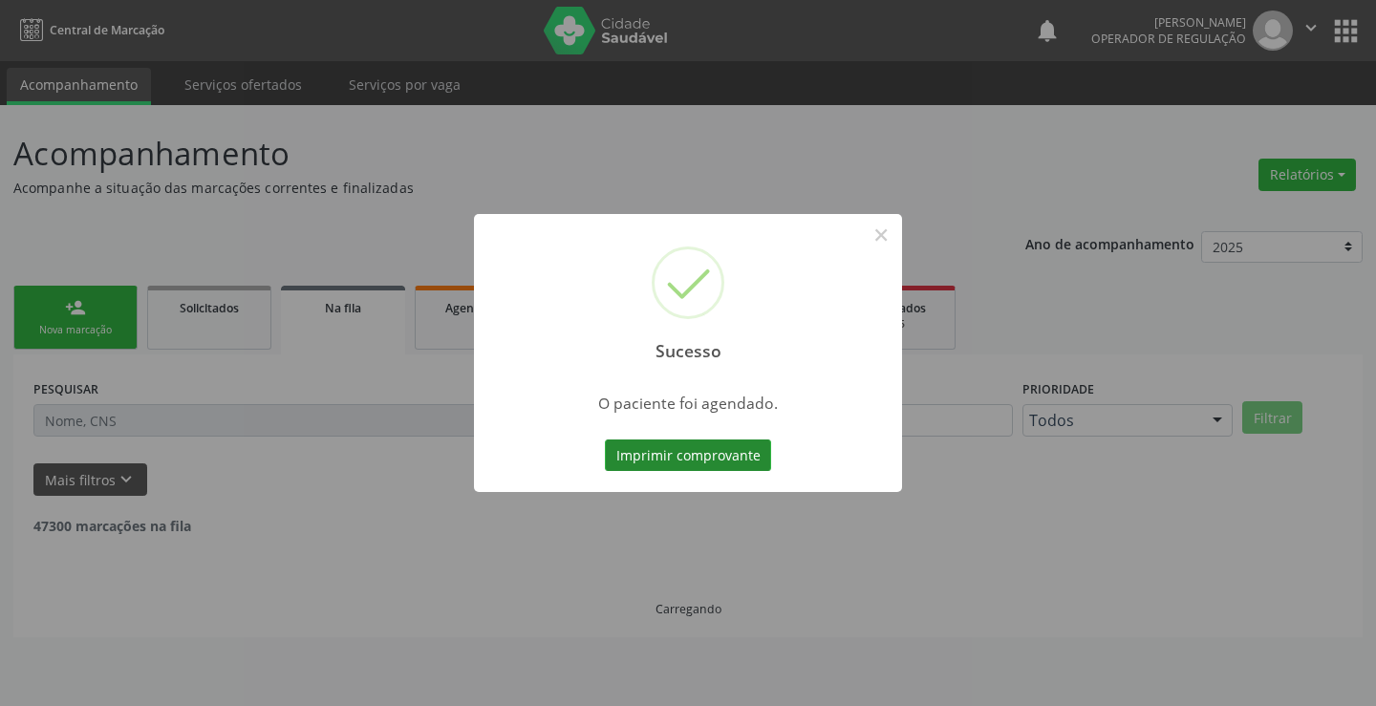
click at [670, 444] on button "Imprimir comprovante" at bounding box center [688, 455] width 166 height 32
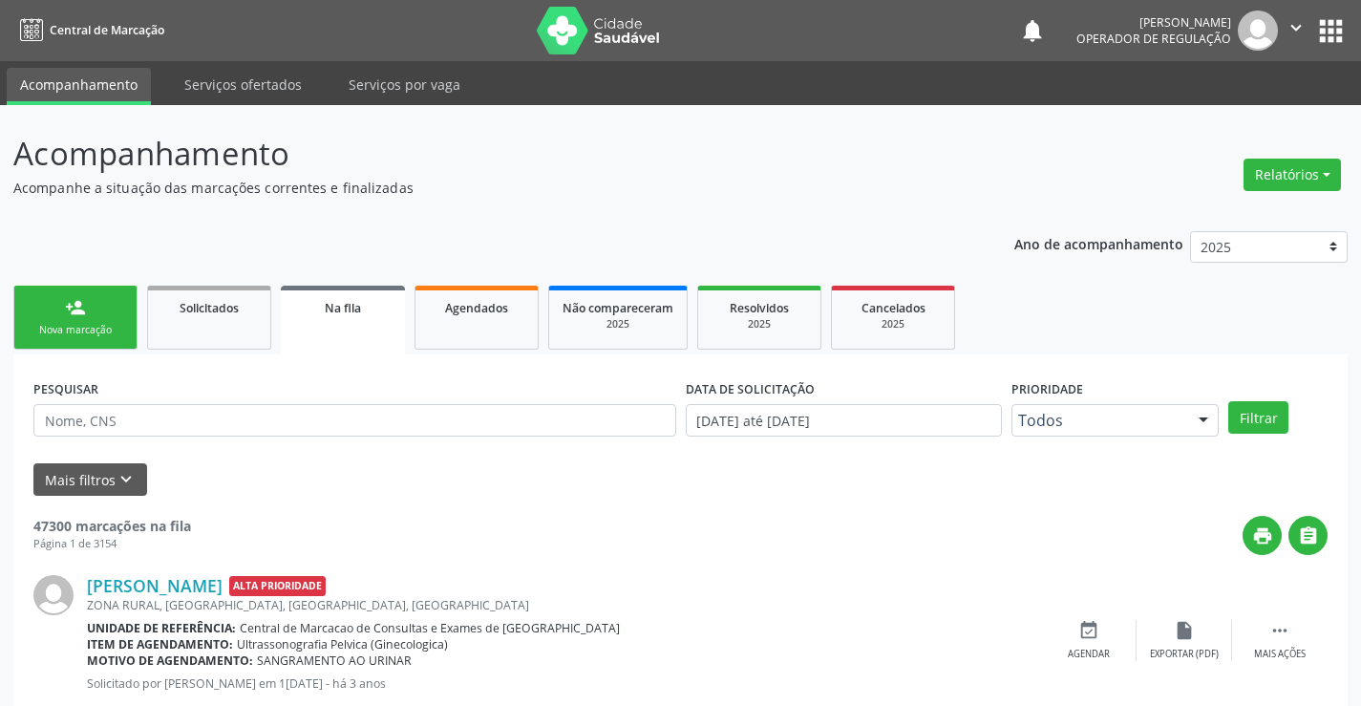
click at [73, 321] on link "person_add Nova marcação" at bounding box center [75, 318] width 124 height 64
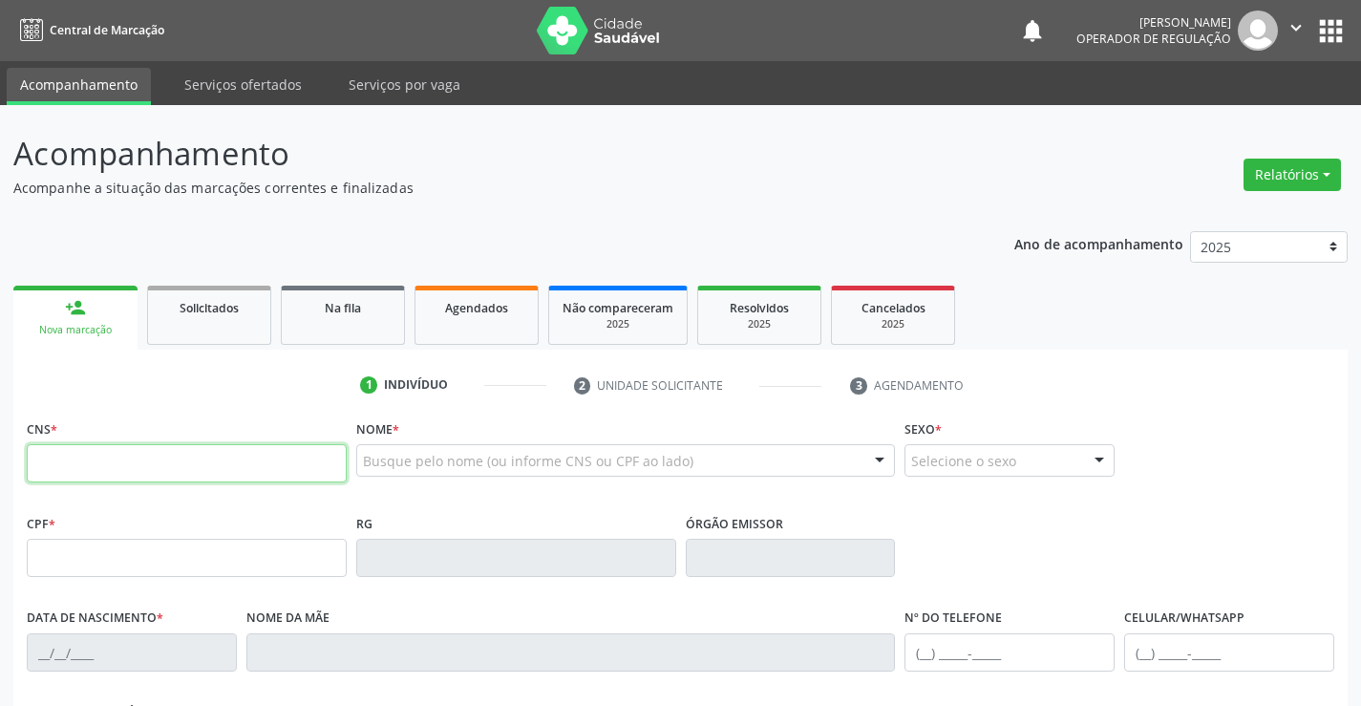
click at [102, 472] on input "text" at bounding box center [187, 463] width 320 height 38
type input "700 5013 6232 4957"
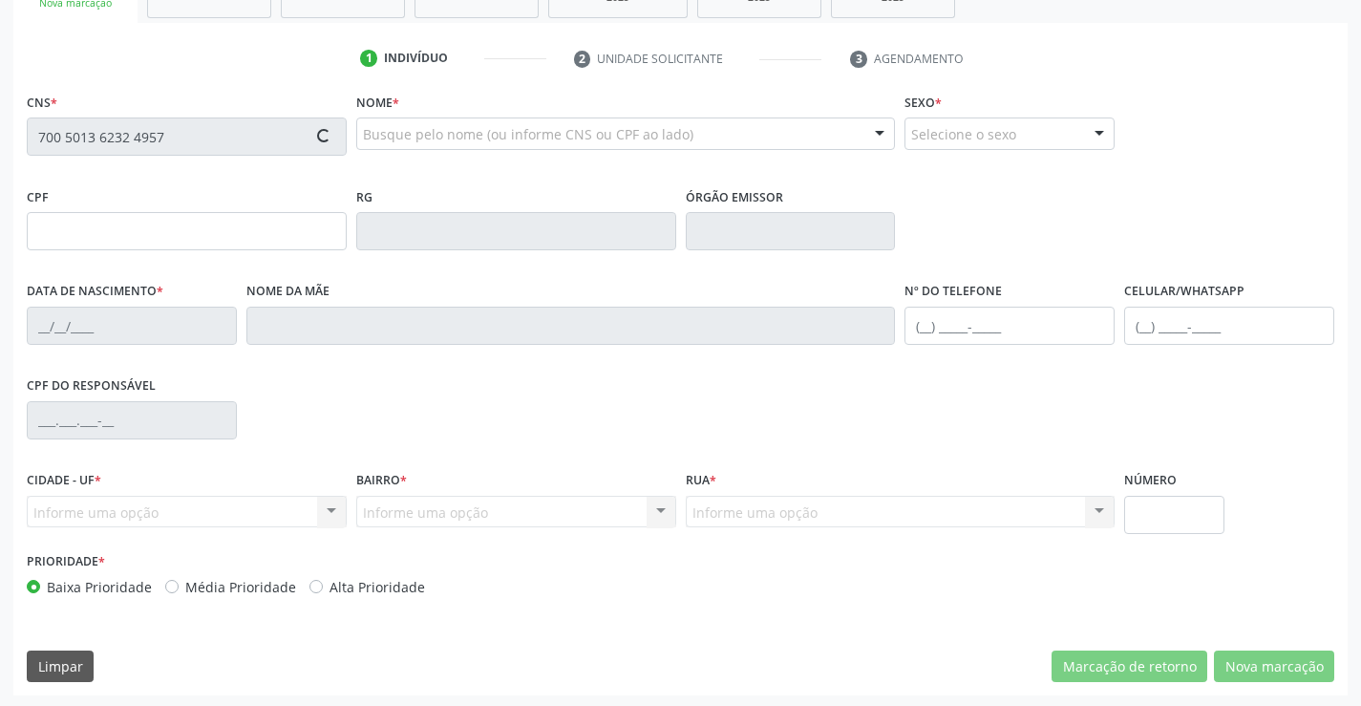
scroll to position [330, 0]
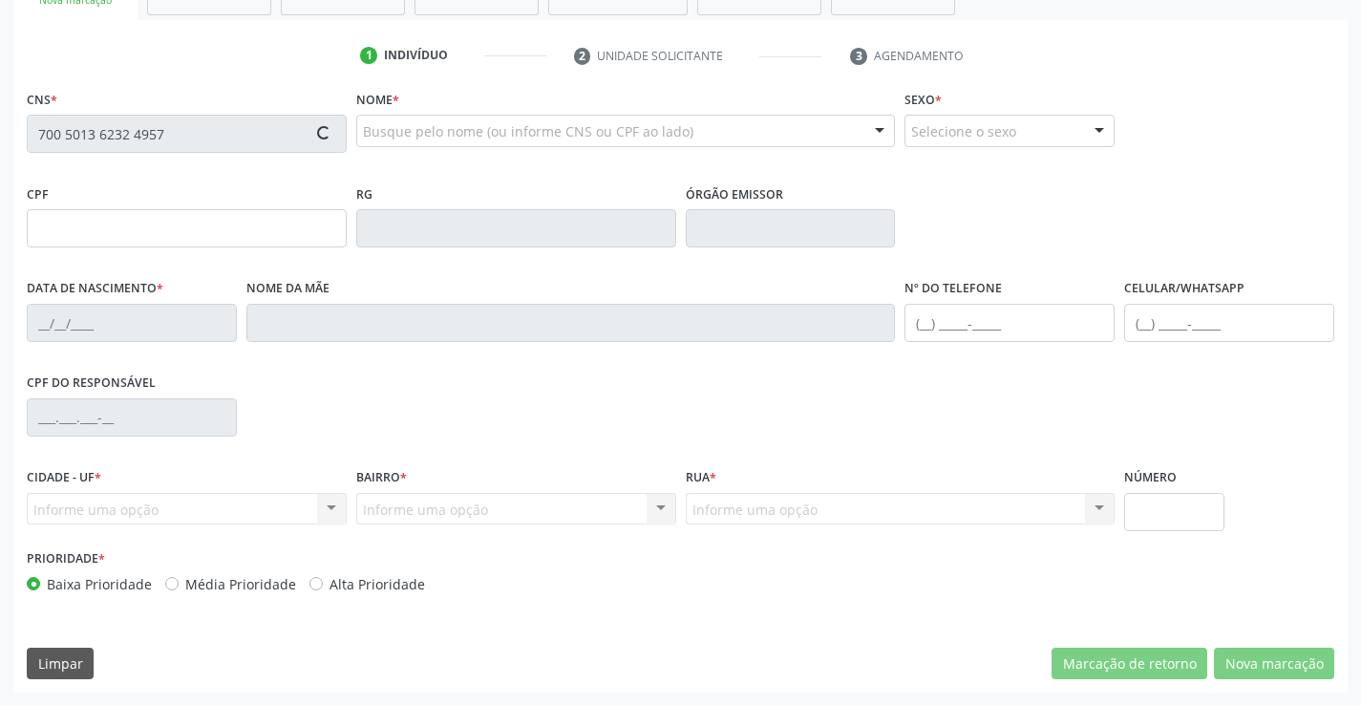
type input "134.461.315-23"
type input "[DATE]"
type input "[PERSON_NAME]"
type input "[PHONE_NUMBER]"
type input "S/N"
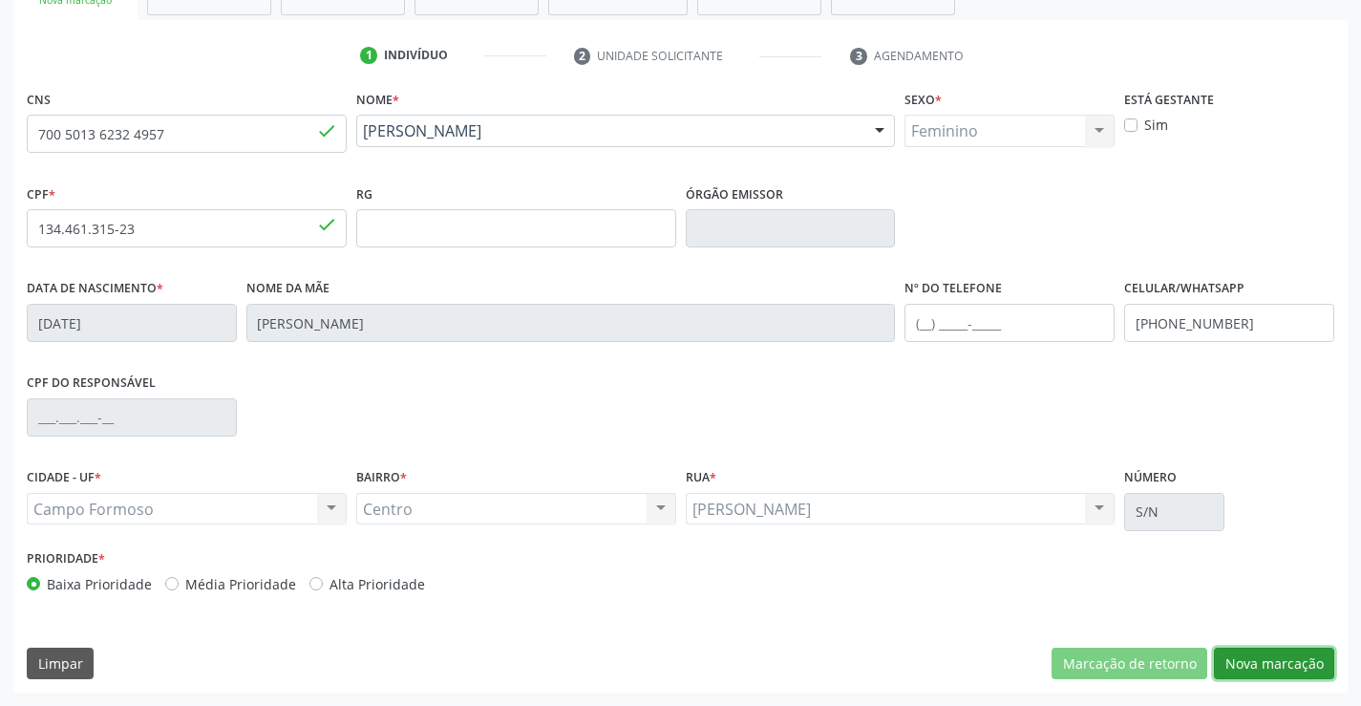
click at [1263, 655] on button "Nova marcação" at bounding box center [1274, 664] width 120 height 32
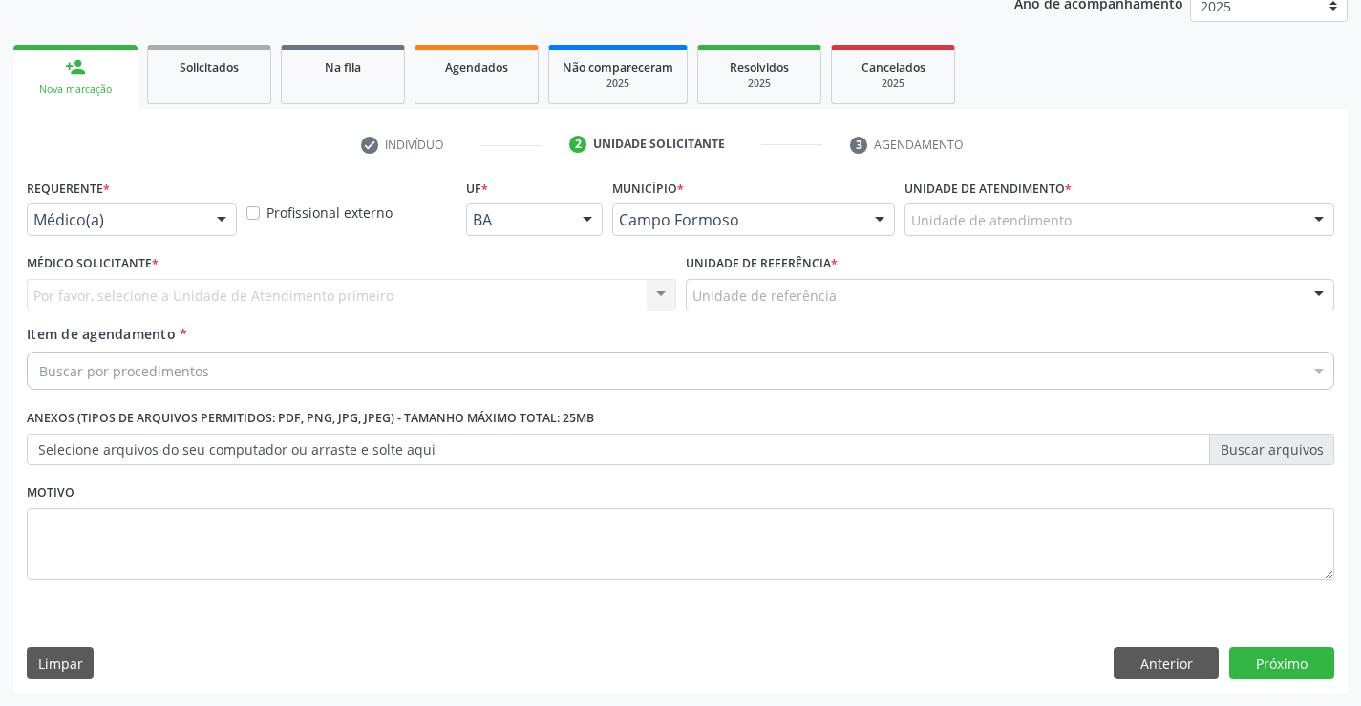
click at [95, 204] on div "Médico(a)" at bounding box center [132, 220] width 210 height 32
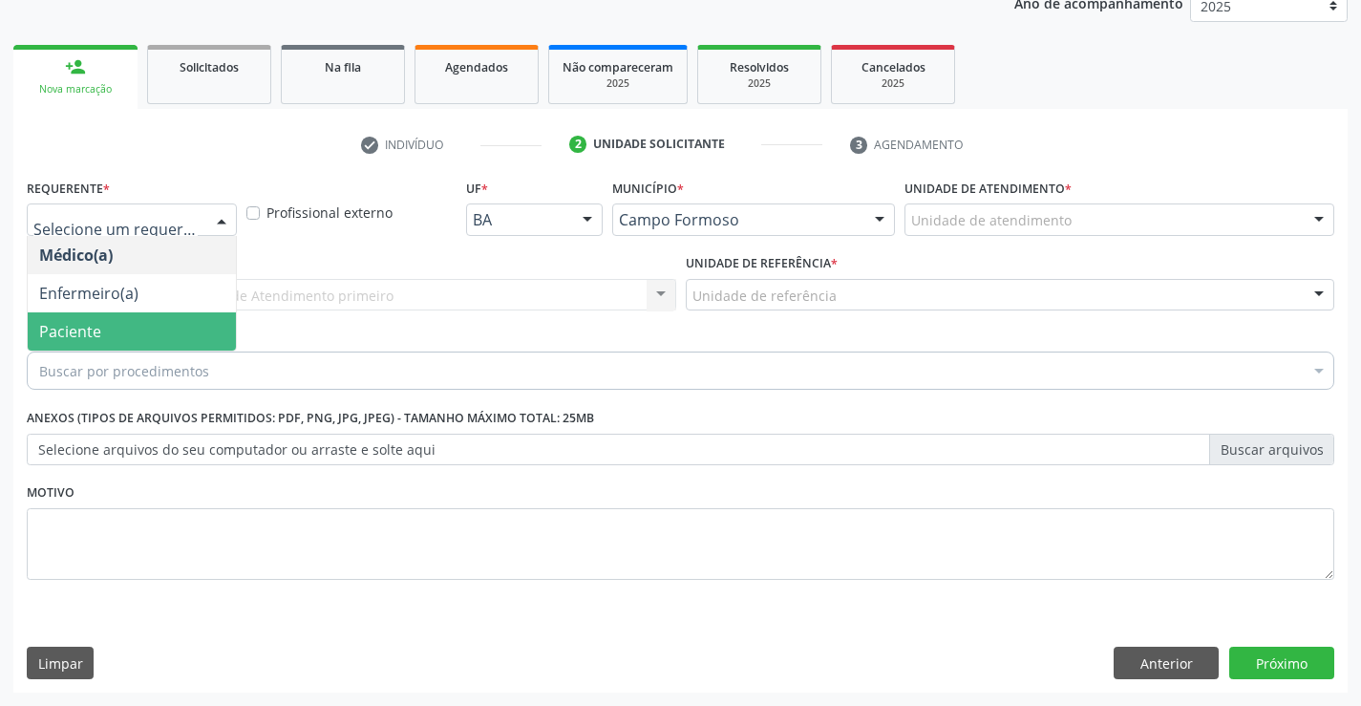
click at [111, 331] on span "Paciente" at bounding box center [132, 331] width 208 height 38
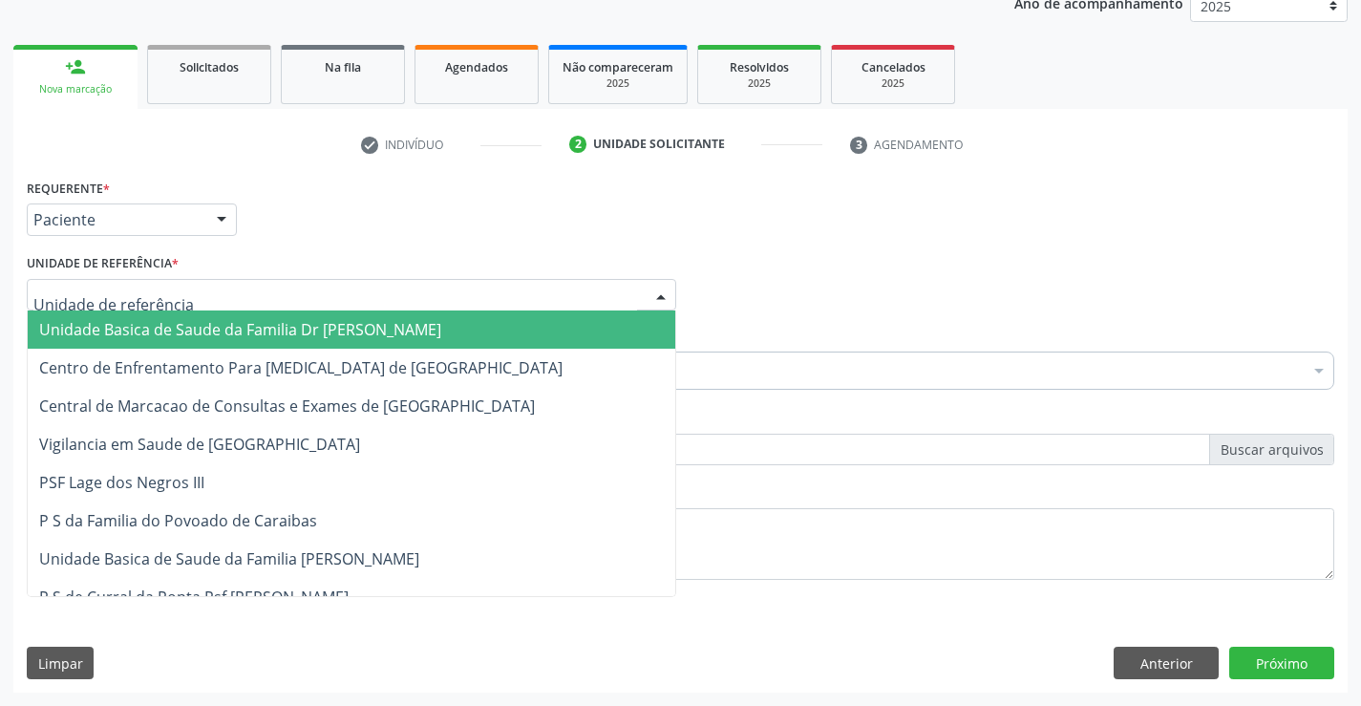
click at [165, 337] on span "Unidade Basica de Saude da Familia Dr [PERSON_NAME]" at bounding box center [240, 329] width 402 height 21
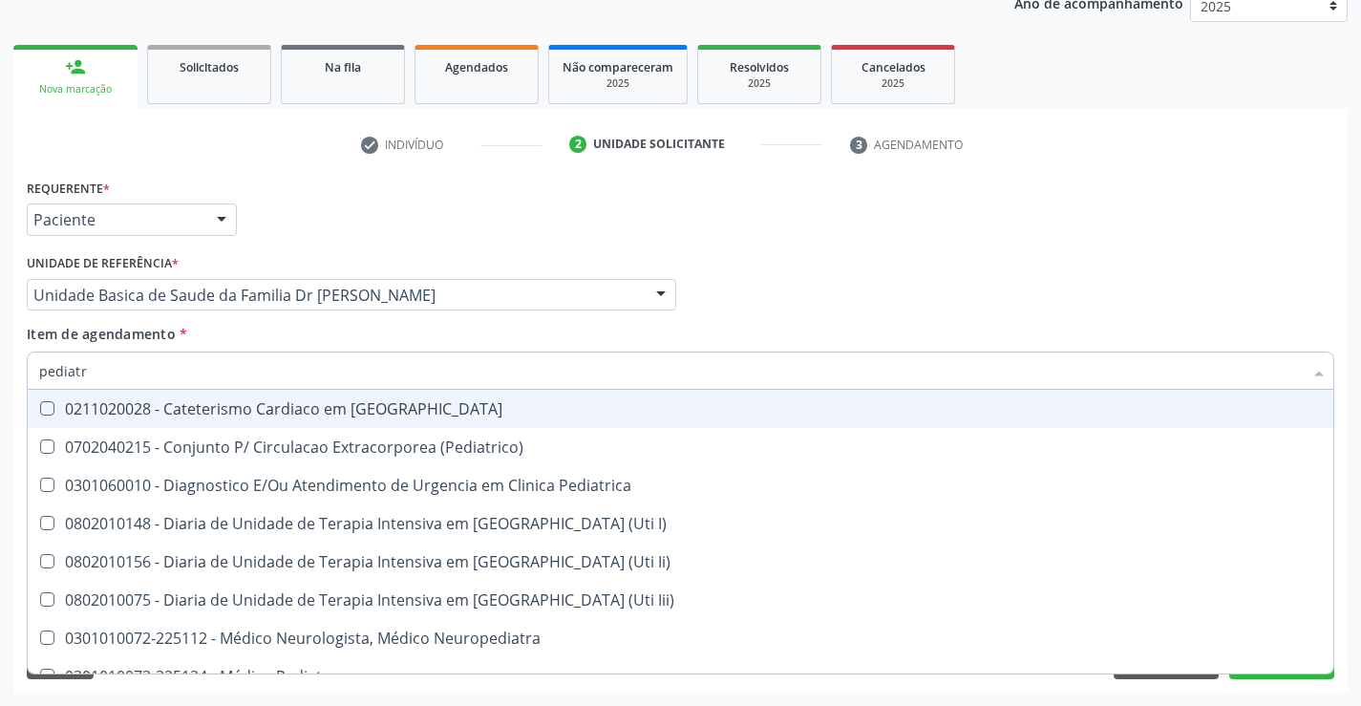
type input "pediatra"
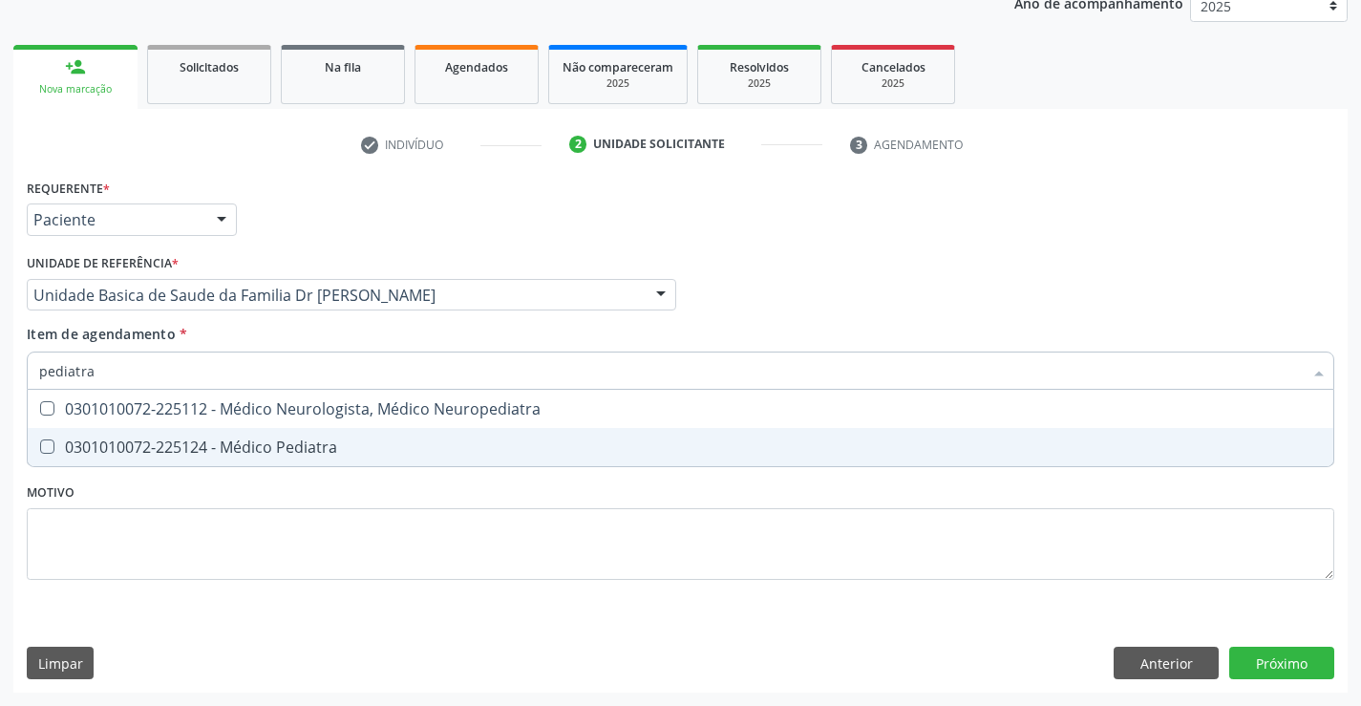
click at [288, 447] on div "0301010072-225124 - Médico Pediatra" at bounding box center [680, 446] width 1283 height 15
checkbox Pediatra "true"
click at [1285, 659] on div "Requerente * Paciente Médico(a) Enfermeiro(a) Paciente Nenhum resultado encontr…" at bounding box center [680, 433] width 1335 height 519
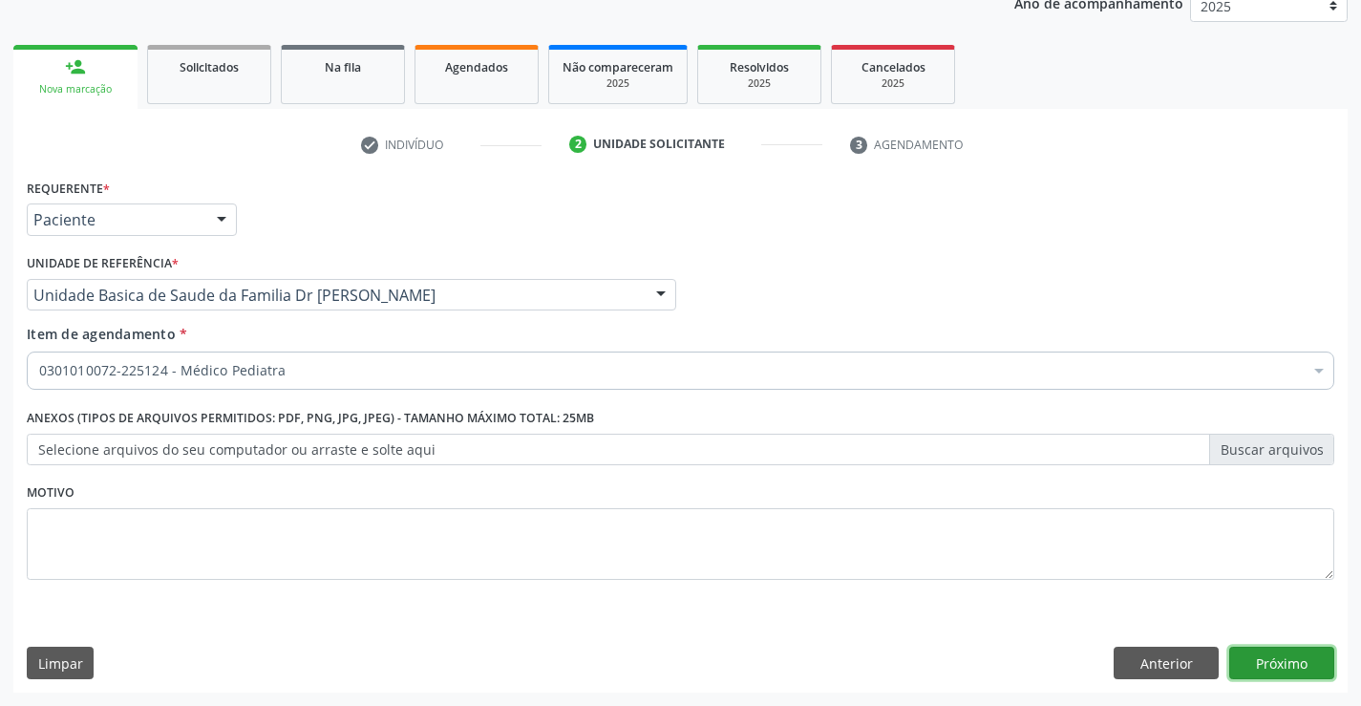
click at [1286, 661] on button "Próximo" at bounding box center [1282, 663] width 105 height 32
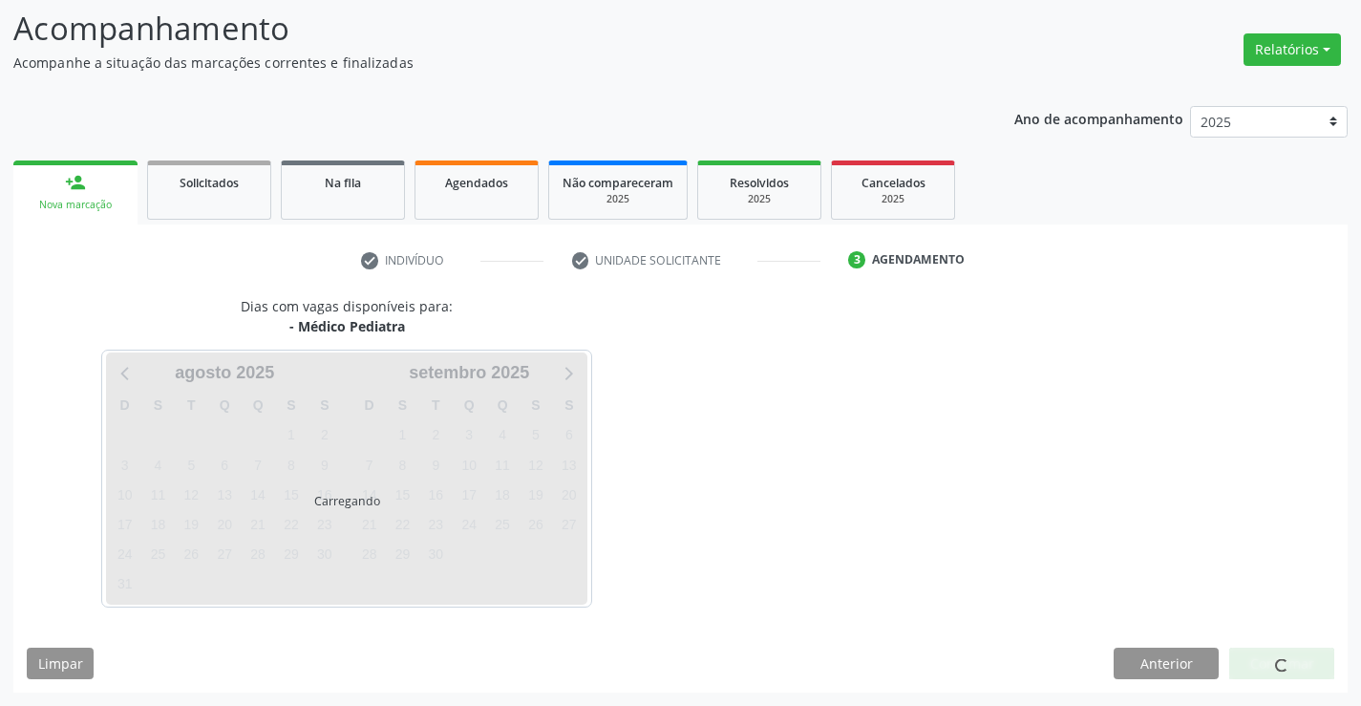
scroll to position [125, 0]
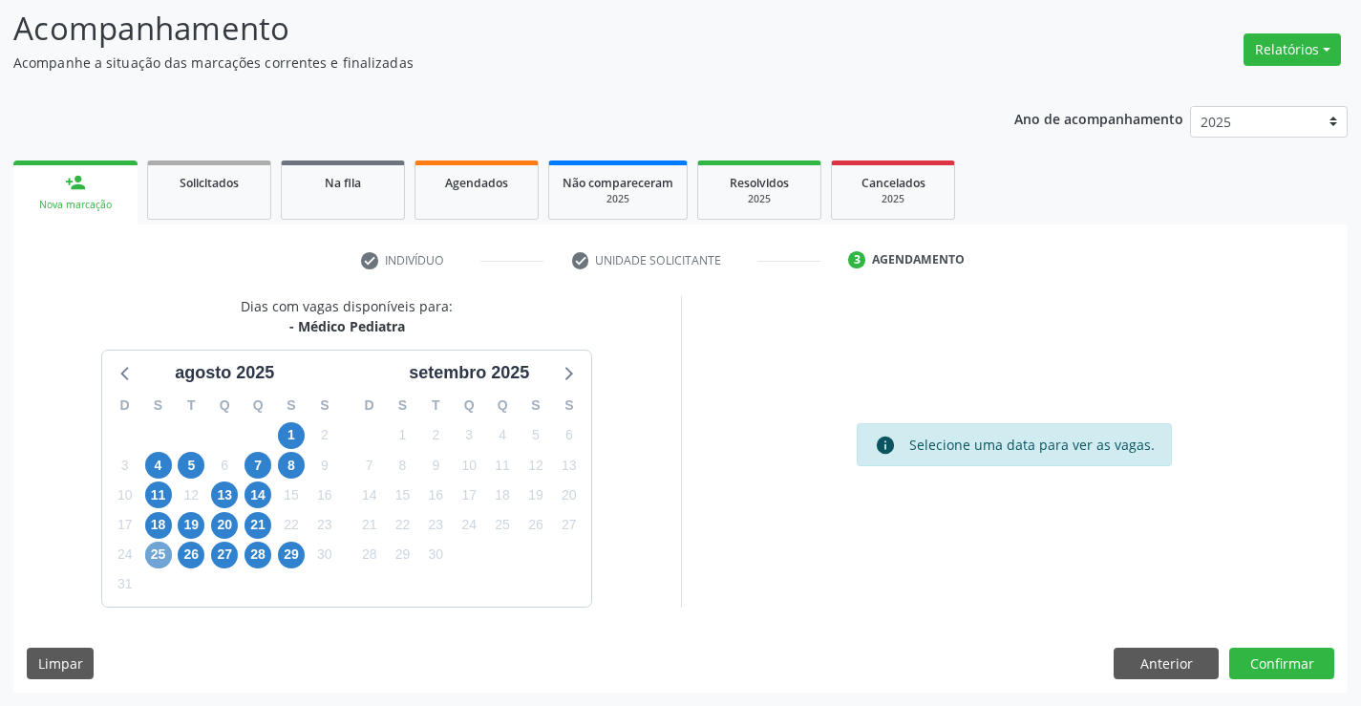
click at [152, 555] on span "25" at bounding box center [158, 555] width 27 height 27
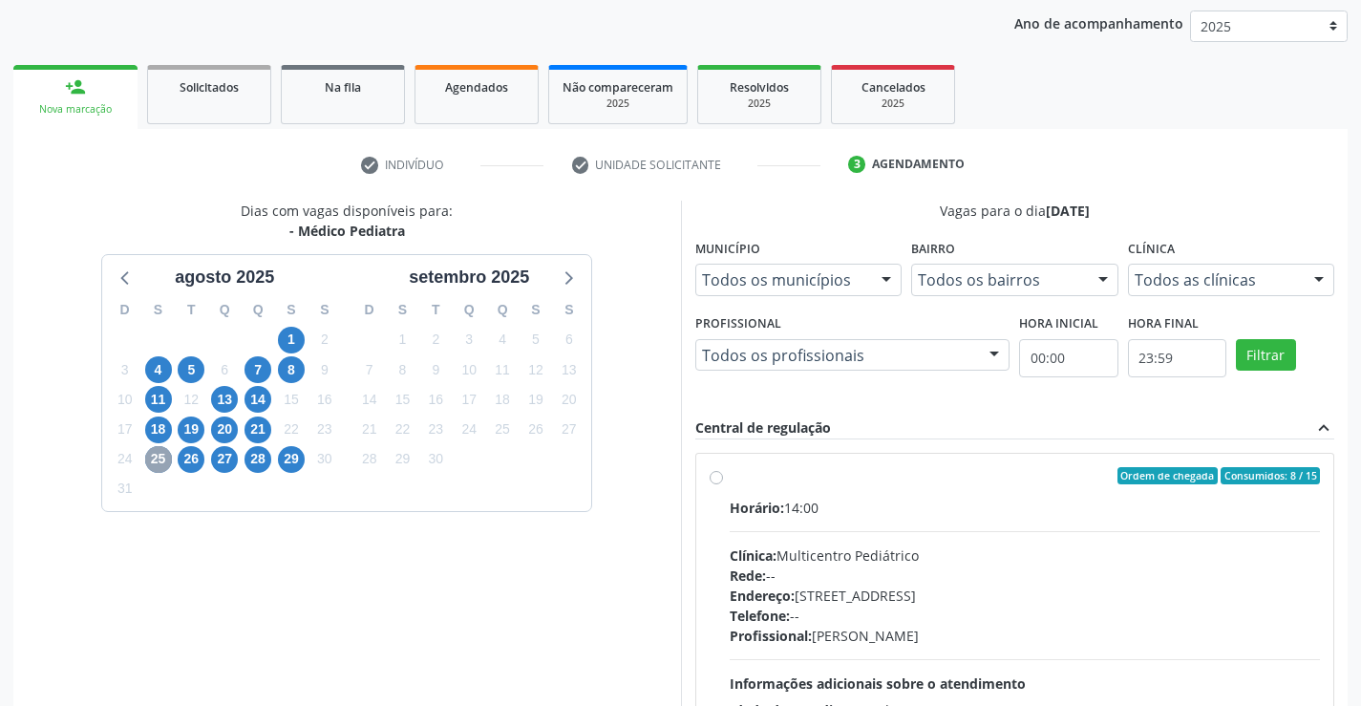
scroll to position [401, 0]
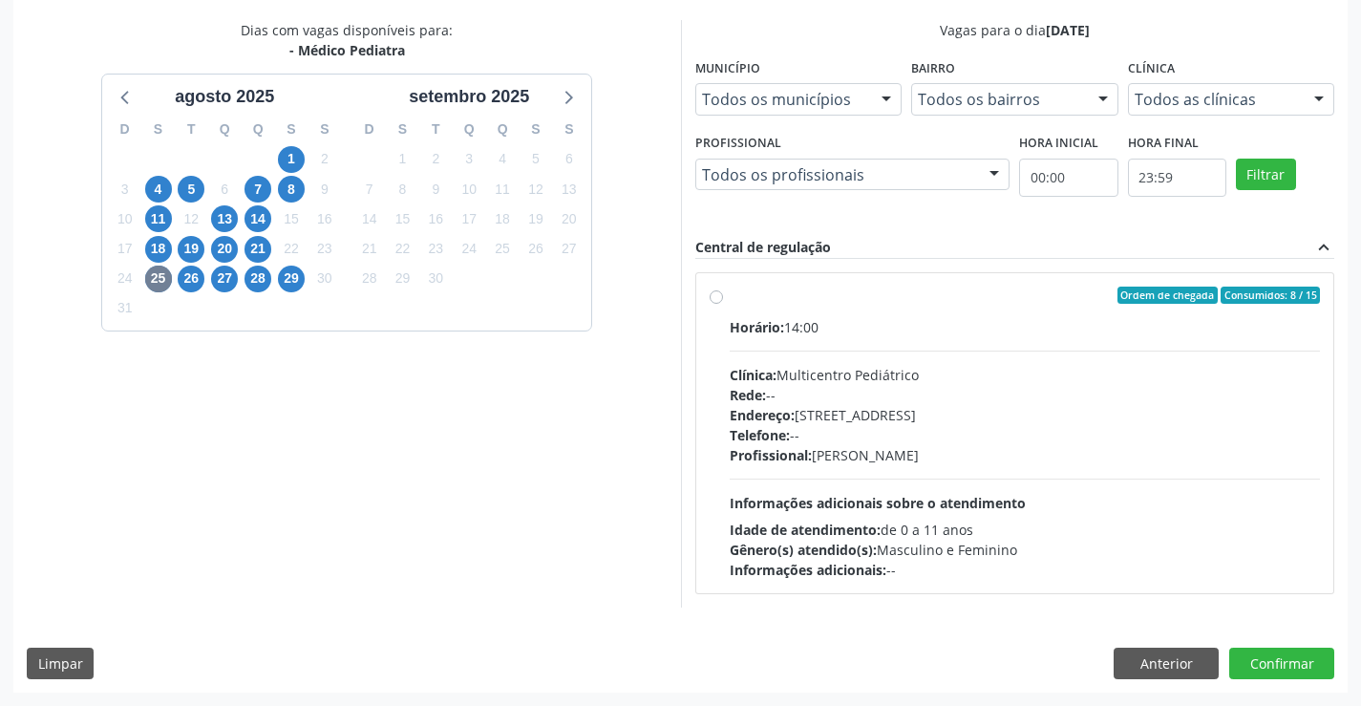
click at [938, 322] on div "Horário: 14:00" at bounding box center [1025, 327] width 591 height 20
click at [723, 304] on input "Ordem de chegada Consumidos: 8 / 15 Horário: 14:00 Clínica: Multicentro Pediátr…" at bounding box center [716, 295] width 13 height 17
radio input "true"
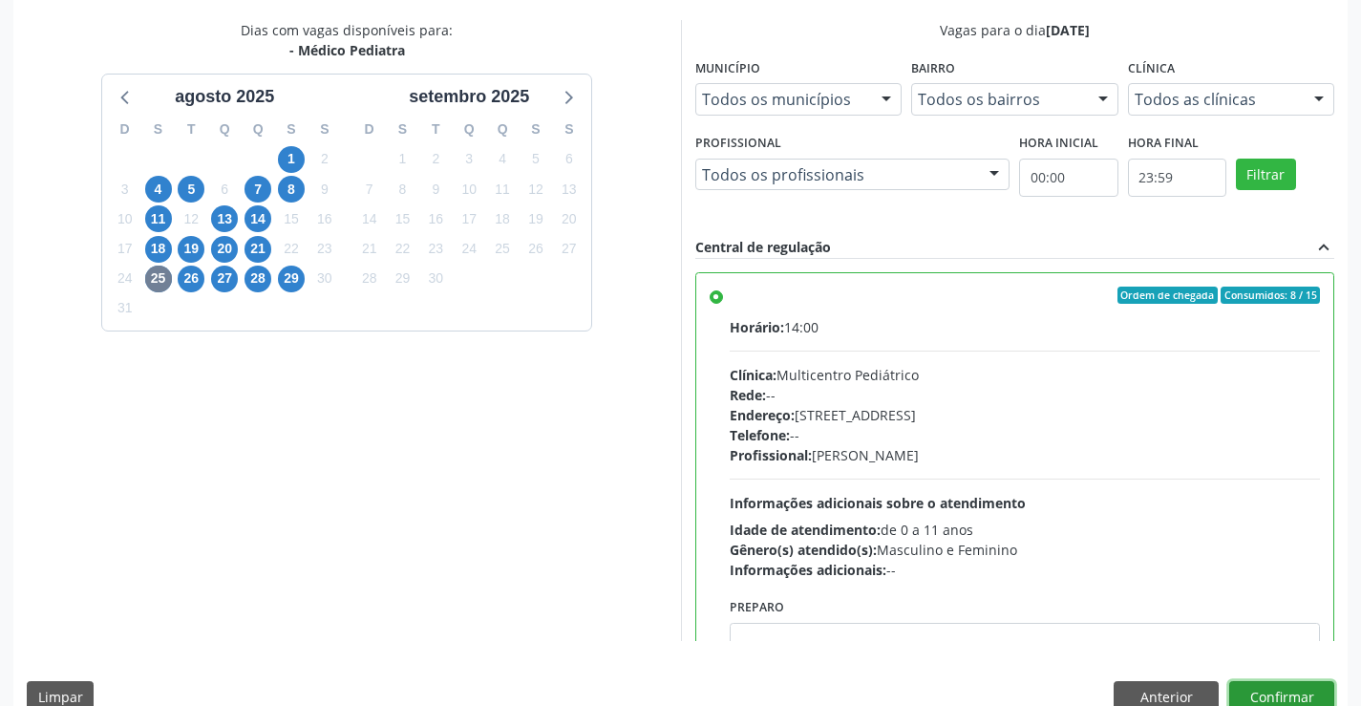
click at [1275, 691] on button "Confirmar" at bounding box center [1282, 697] width 105 height 32
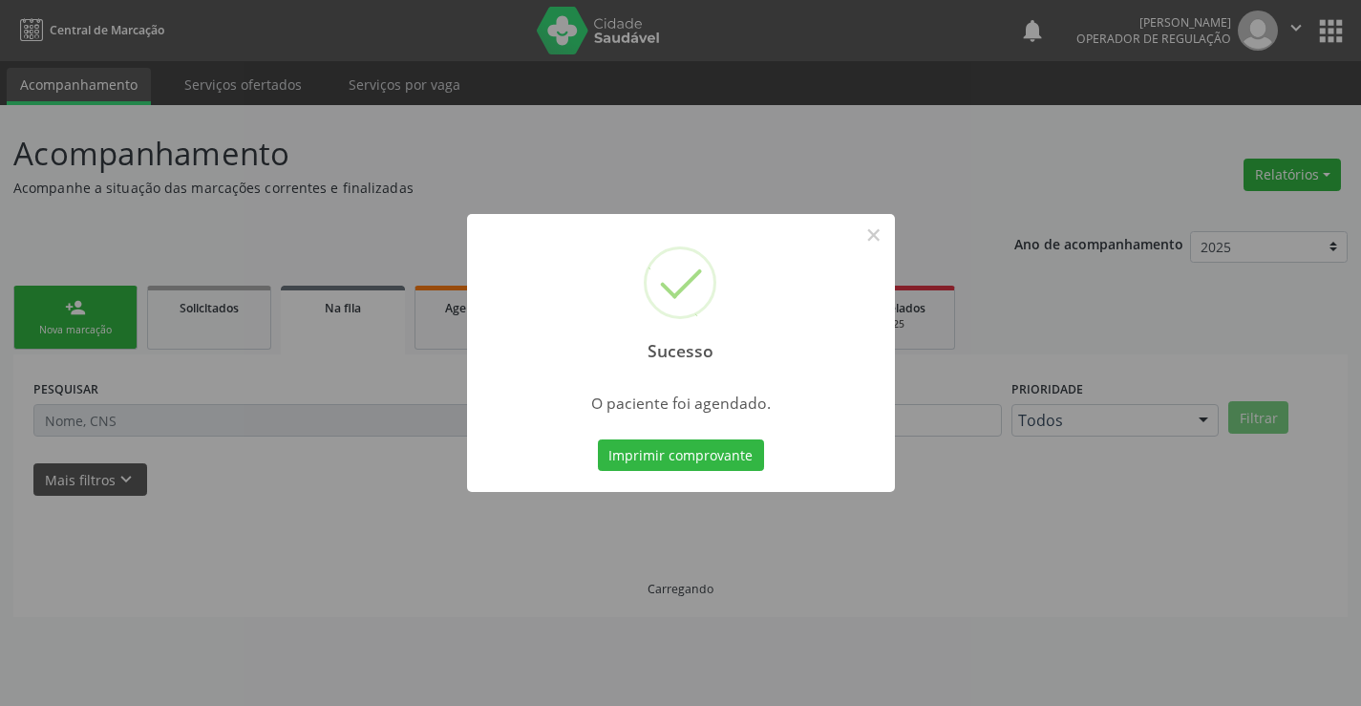
scroll to position [0, 0]
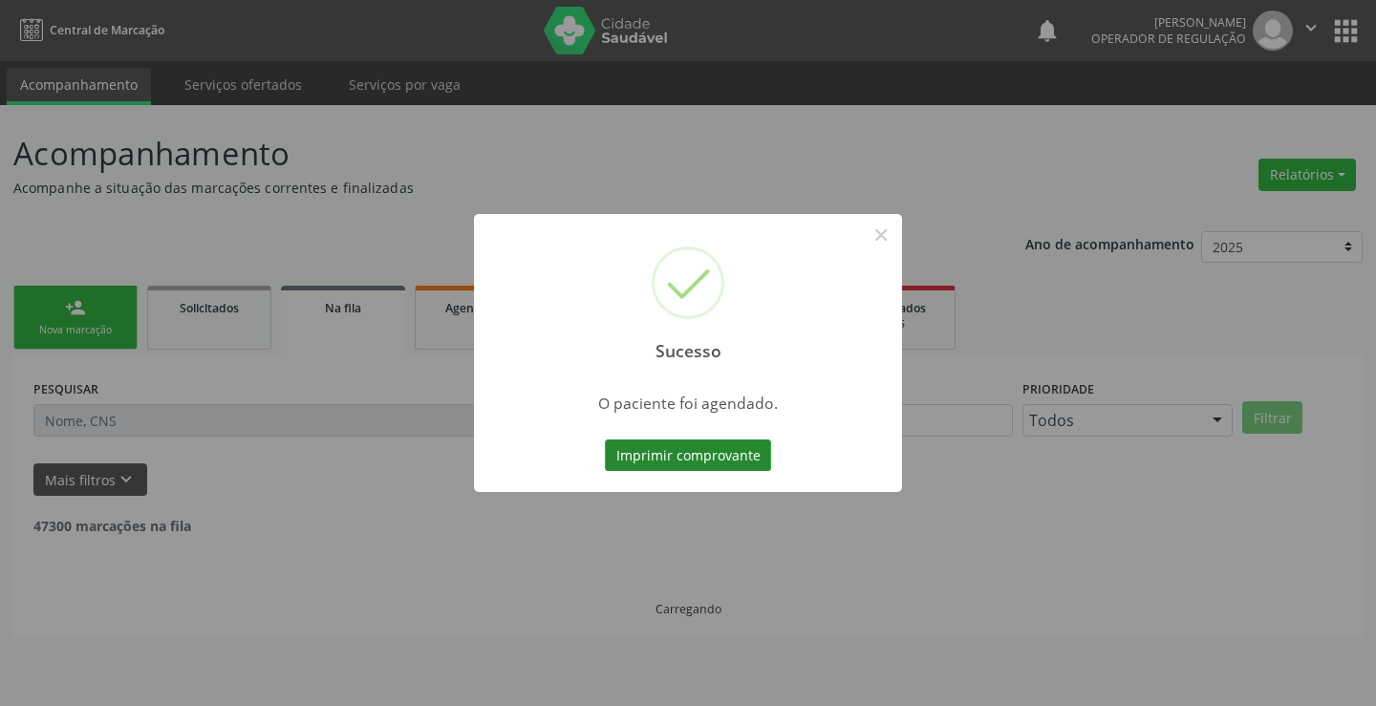
click at [686, 455] on button "Imprimir comprovante" at bounding box center [688, 455] width 166 height 32
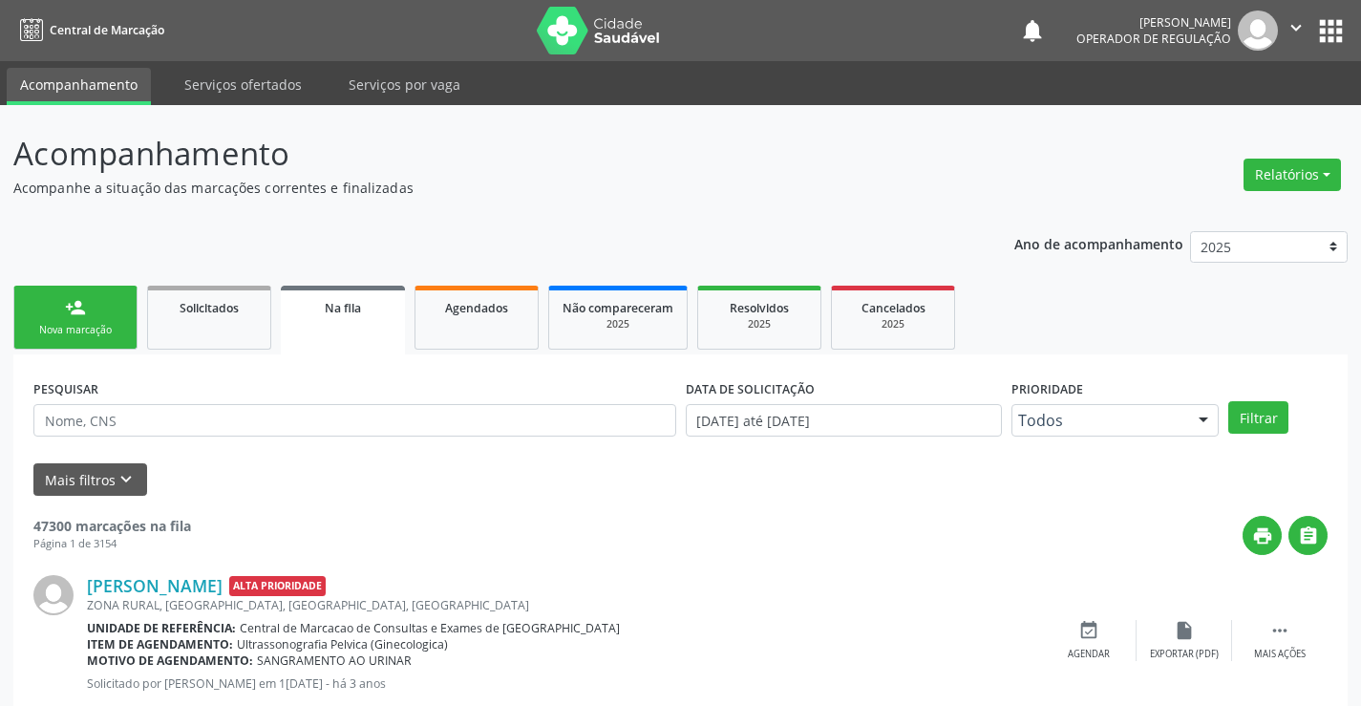
click at [94, 311] on link "person_add Nova marcação" at bounding box center [75, 318] width 124 height 64
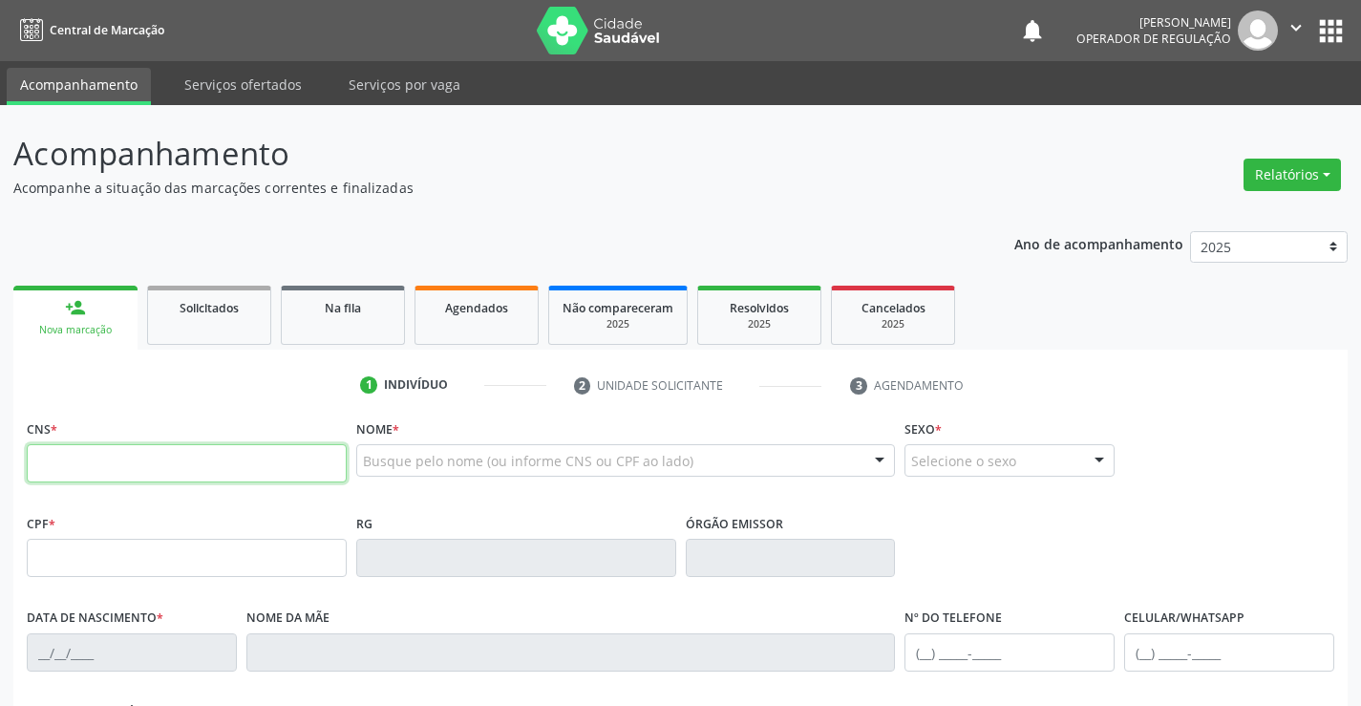
click at [130, 466] on input "text" at bounding box center [187, 463] width 320 height 38
type input "700 8049 0613 5282"
type input "0943751608"
type input "[DATE]"
type input "023.066.135-16"
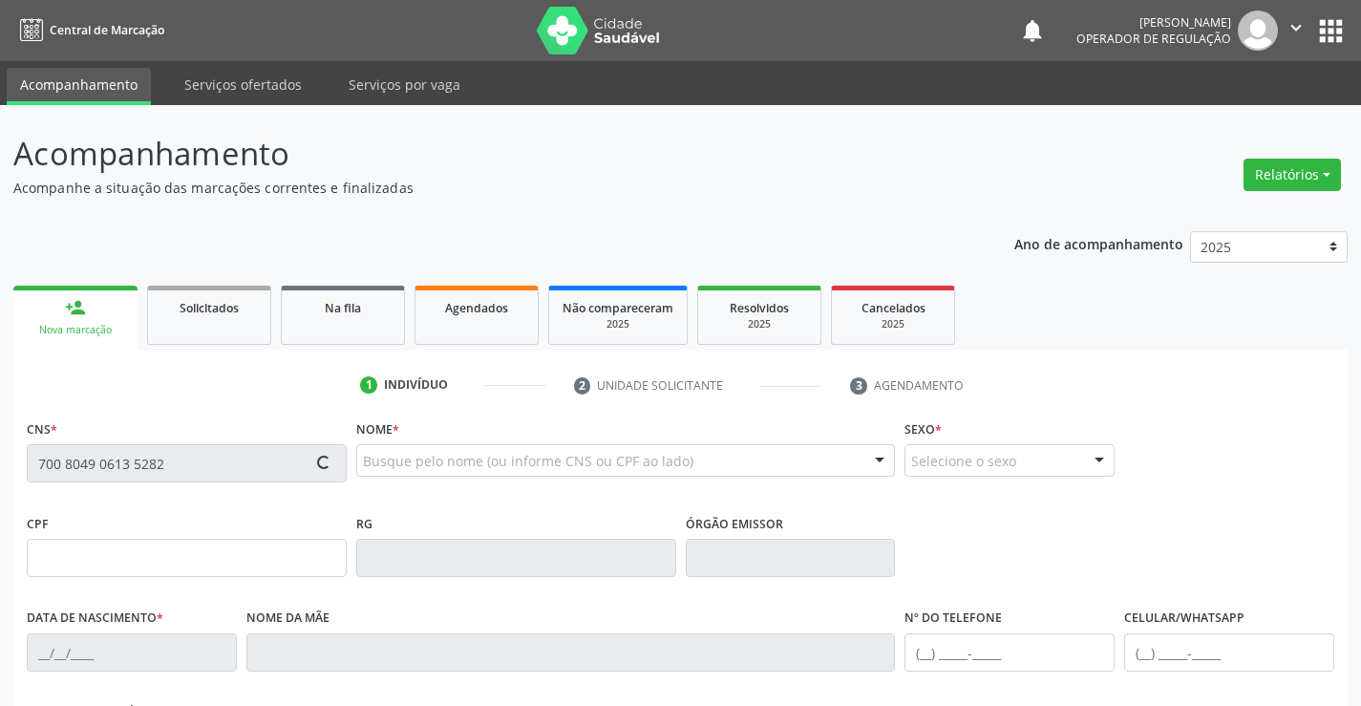
type input "S/N"
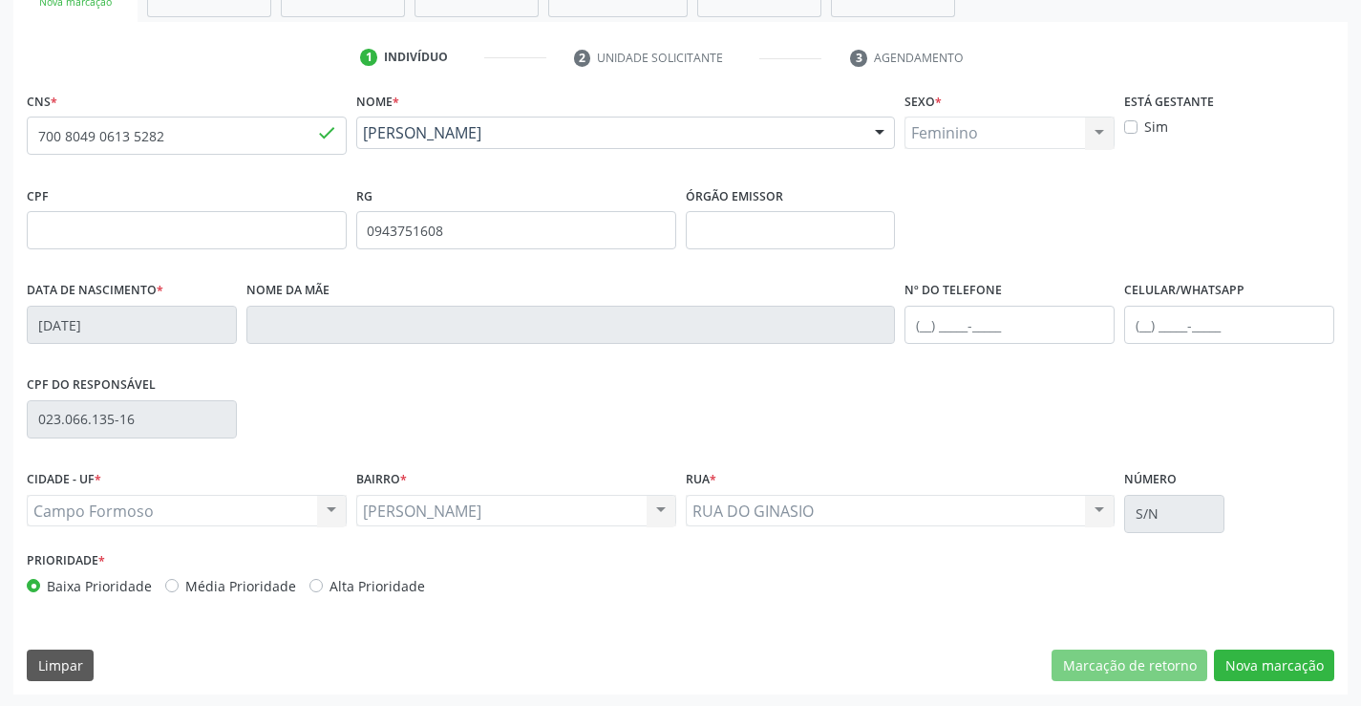
scroll to position [330, 0]
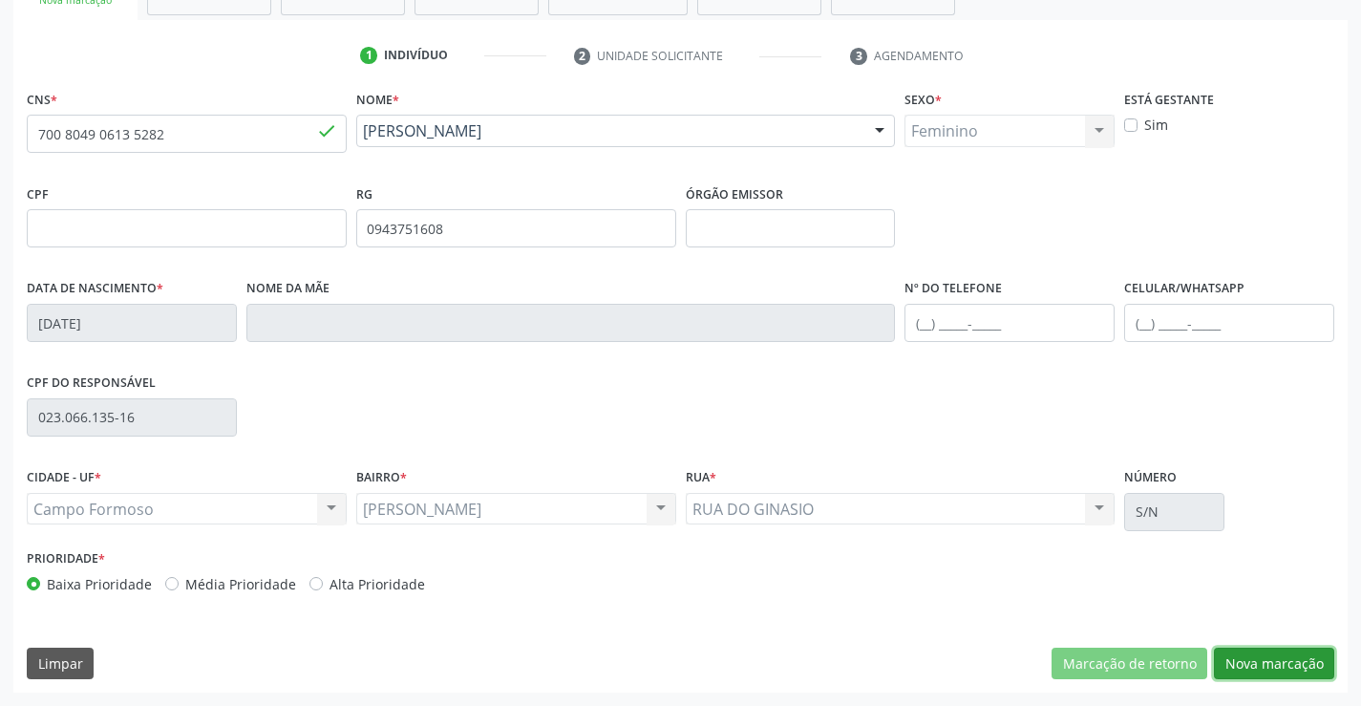
click at [1269, 662] on button "Nova marcação" at bounding box center [1274, 664] width 120 height 32
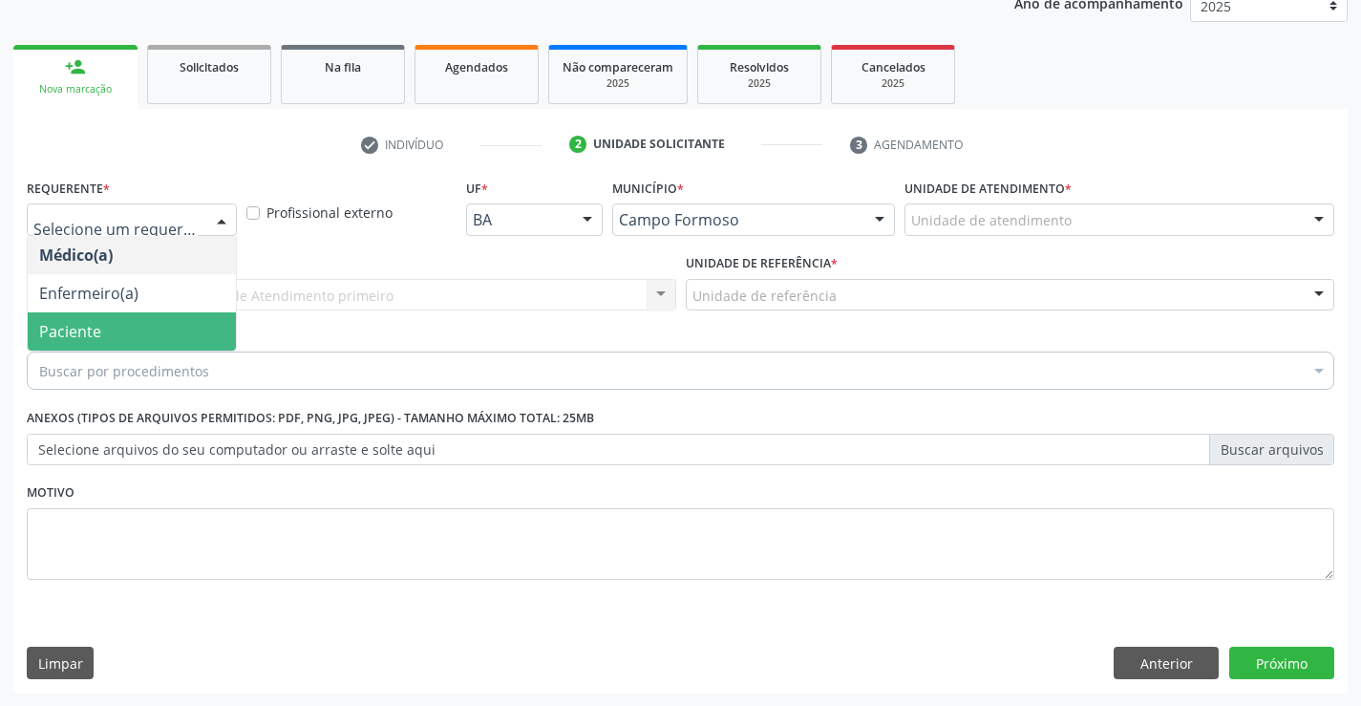
click at [109, 339] on span "Paciente" at bounding box center [132, 331] width 208 height 38
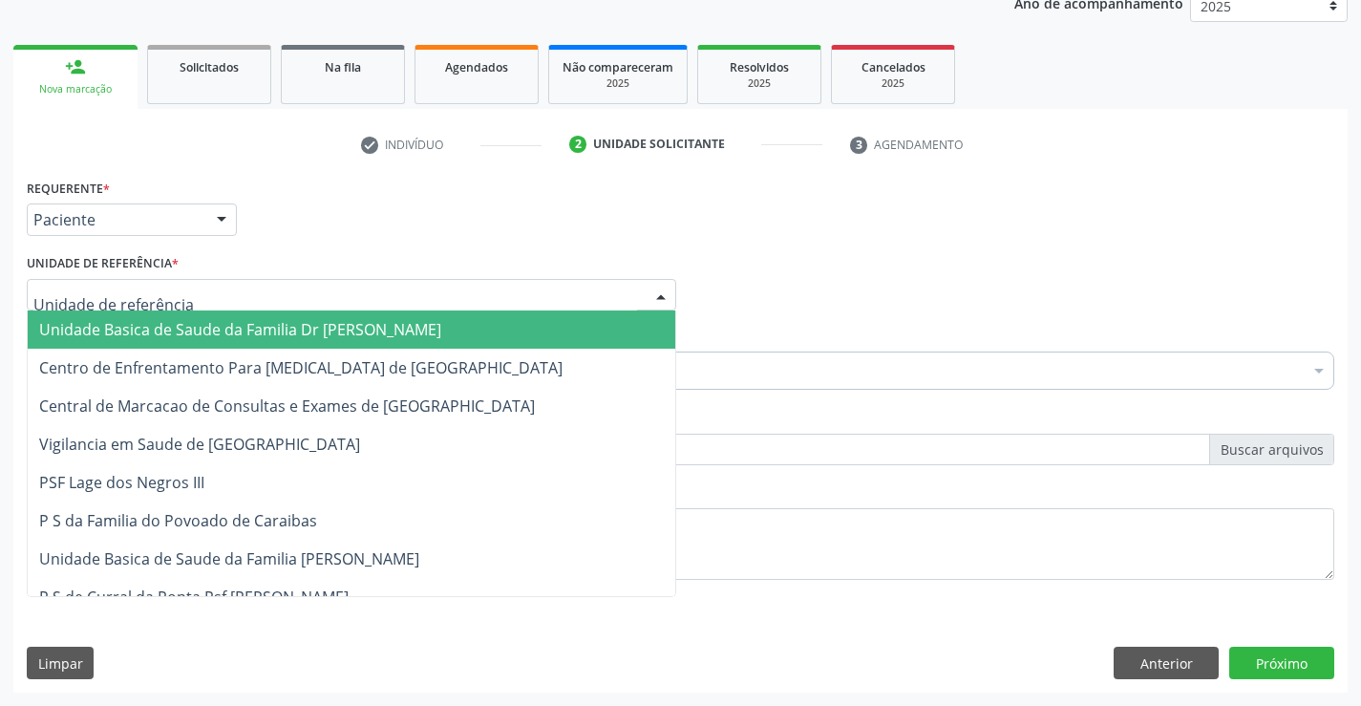
click at [352, 328] on span "Unidade Basica de Saude da Familia Dr [PERSON_NAME]" at bounding box center [240, 329] width 402 height 21
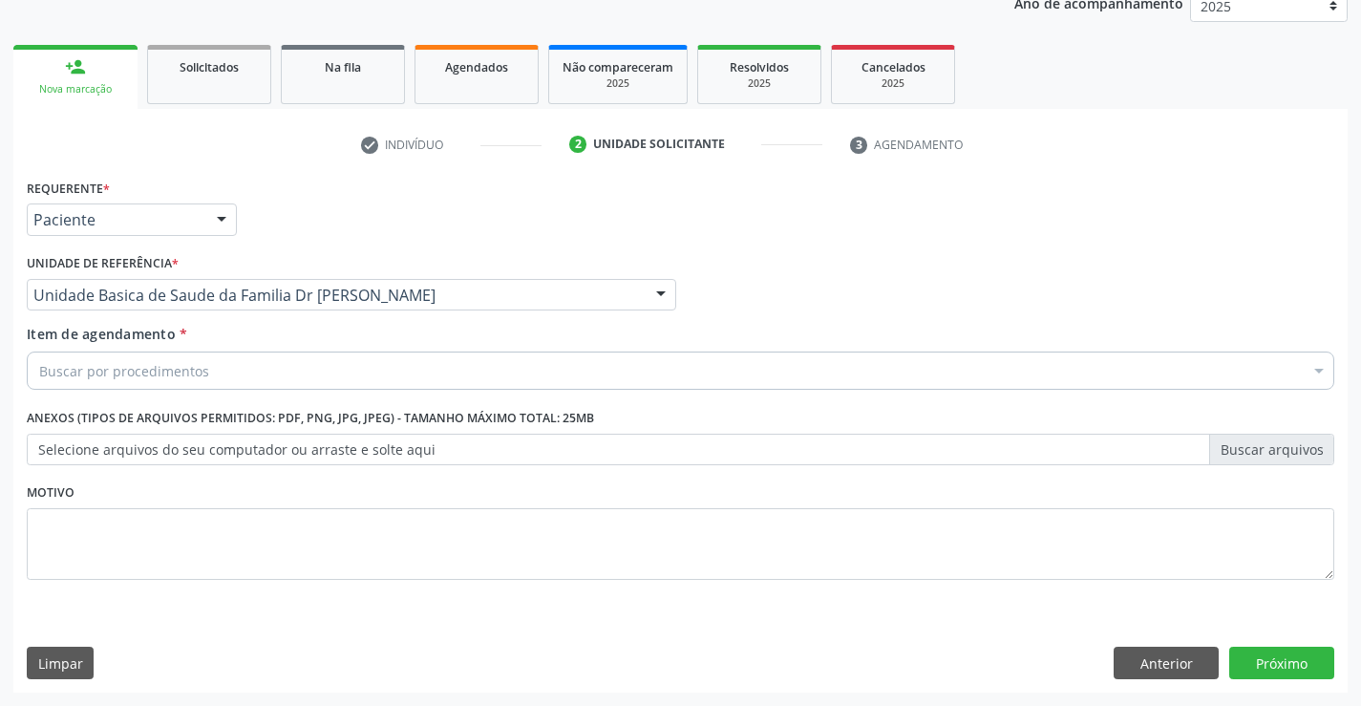
click at [249, 369] on div "Buscar por procedimentos" at bounding box center [681, 371] width 1308 height 38
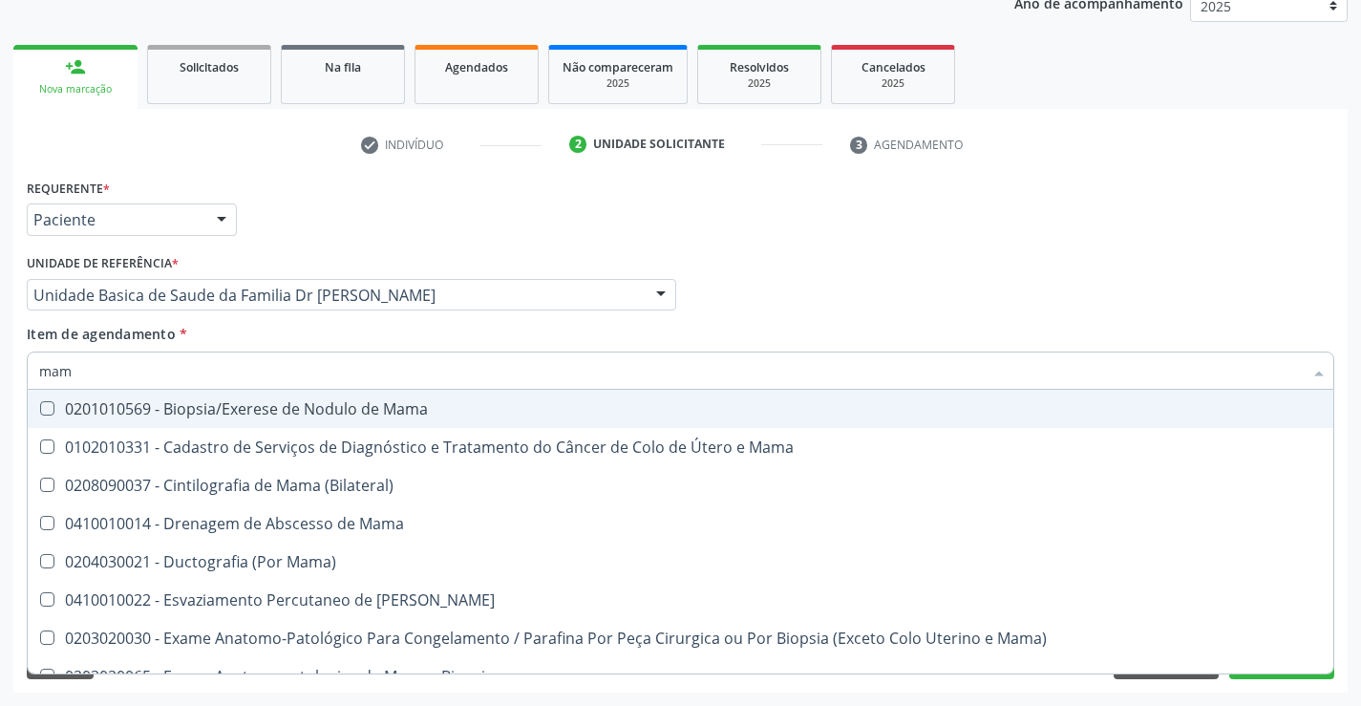
type input "mamo"
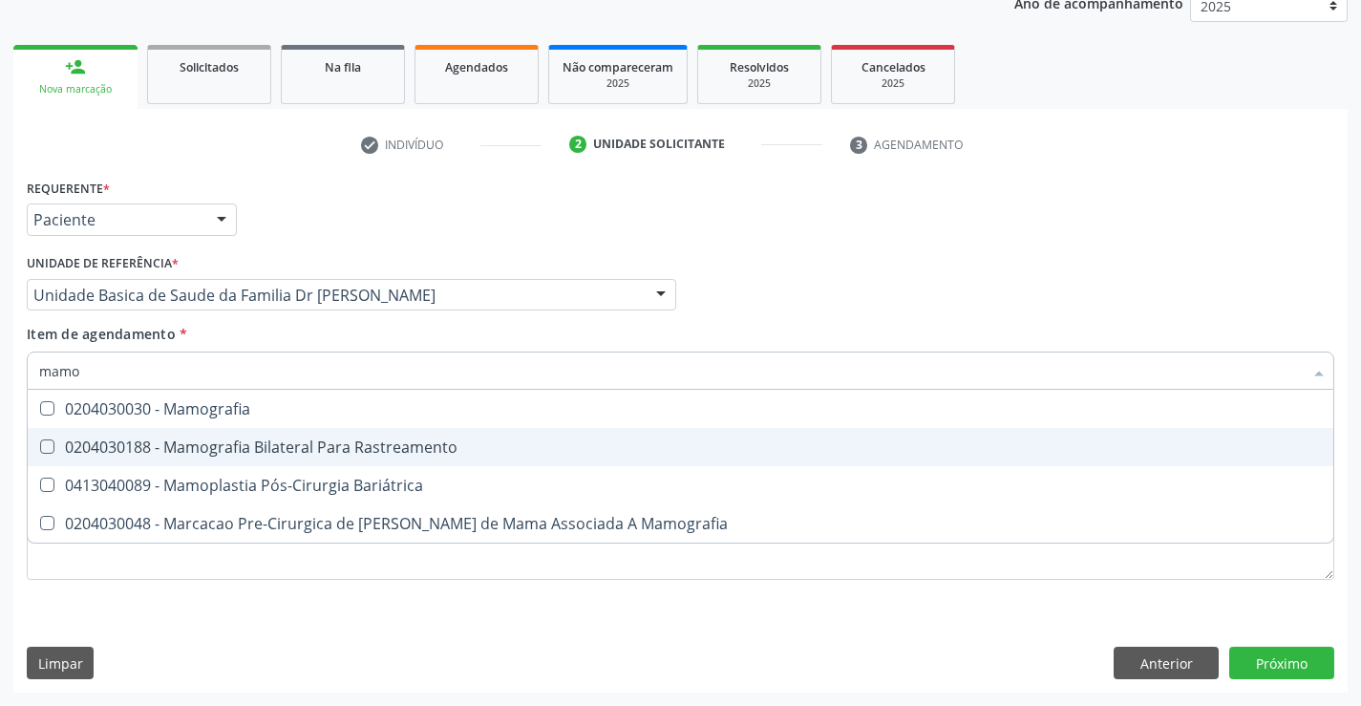
click at [335, 453] on div "0204030188 - Mamografia Bilateral Para Rastreamento" at bounding box center [680, 446] width 1283 height 15
checkbox Rastreamento "true"
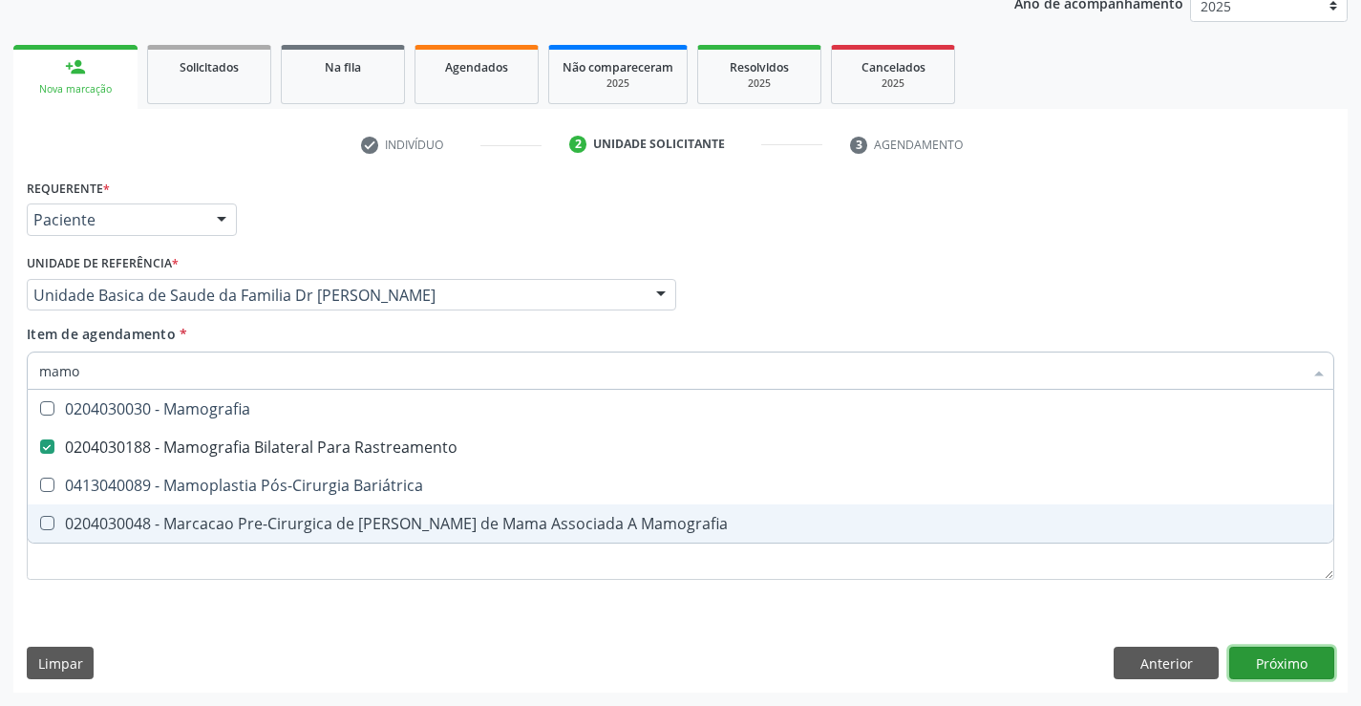
click at [1286, 650] on div "Requerente * Paciente Médico(a) Enfermeiro(a) Paciente Nenhum resultado encontr…" at bounding box center [680, 433] width 1335 height 519
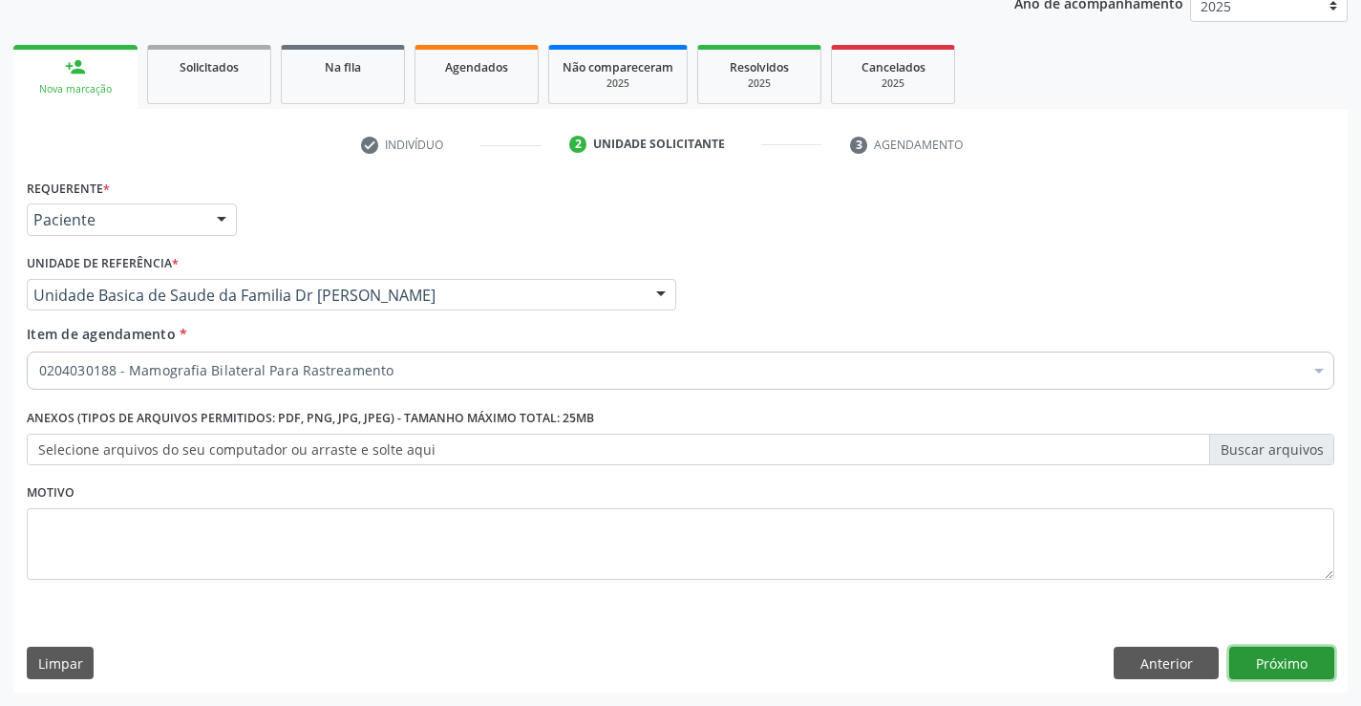
click at [1275, 655] on button "Próximo" at bounding box center [1282, 663] width 105 height 32
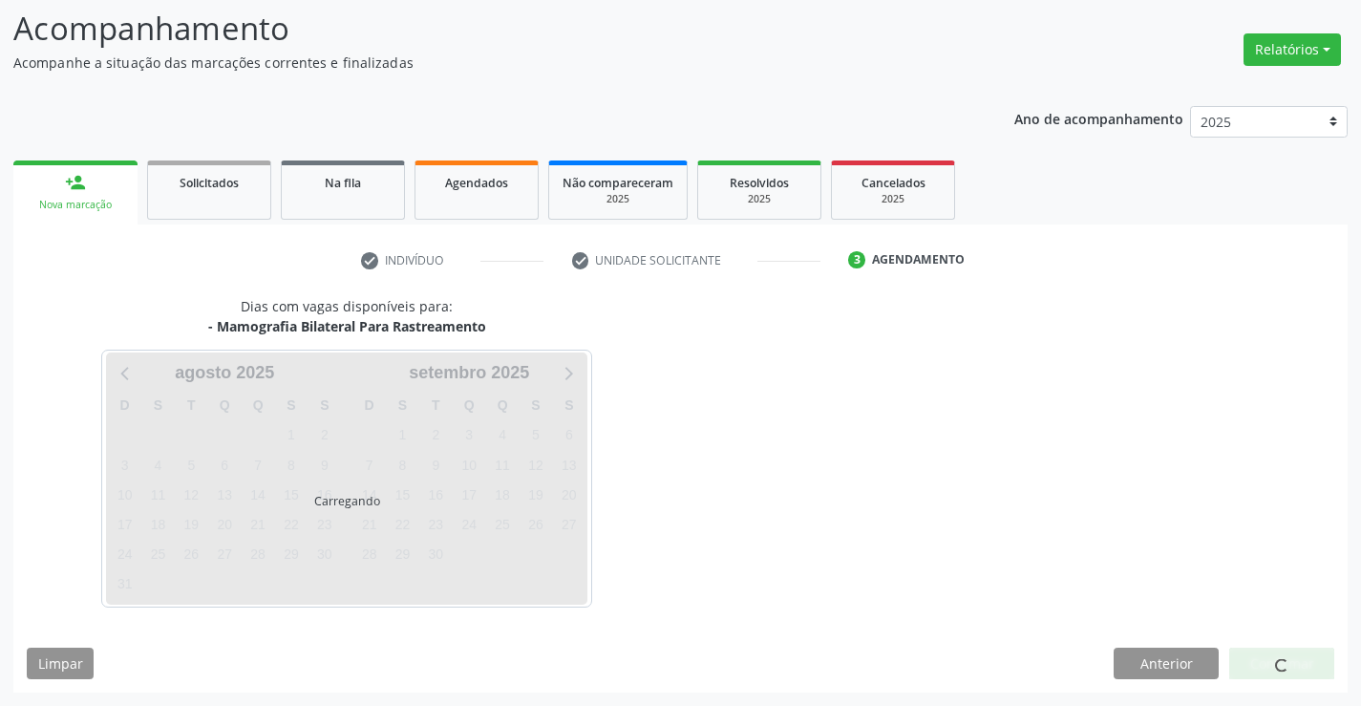
scroll to position [125, 0]
